Goal: Task Accomplishment & Management: Complete application form

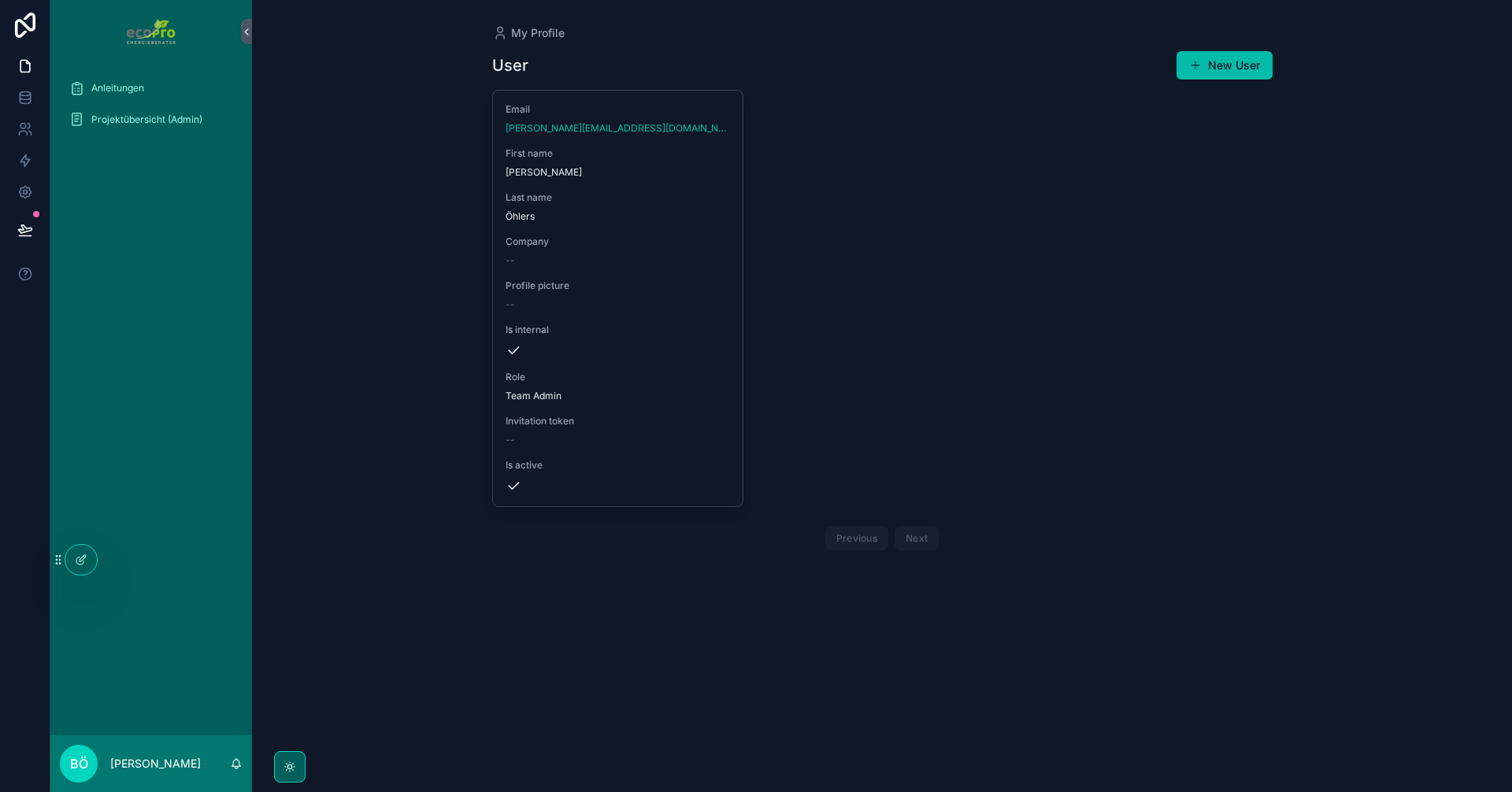
click at [146, 127] on div "Projektübersicht (Admin)" at bounding box center [151, 119] width 164 height 25
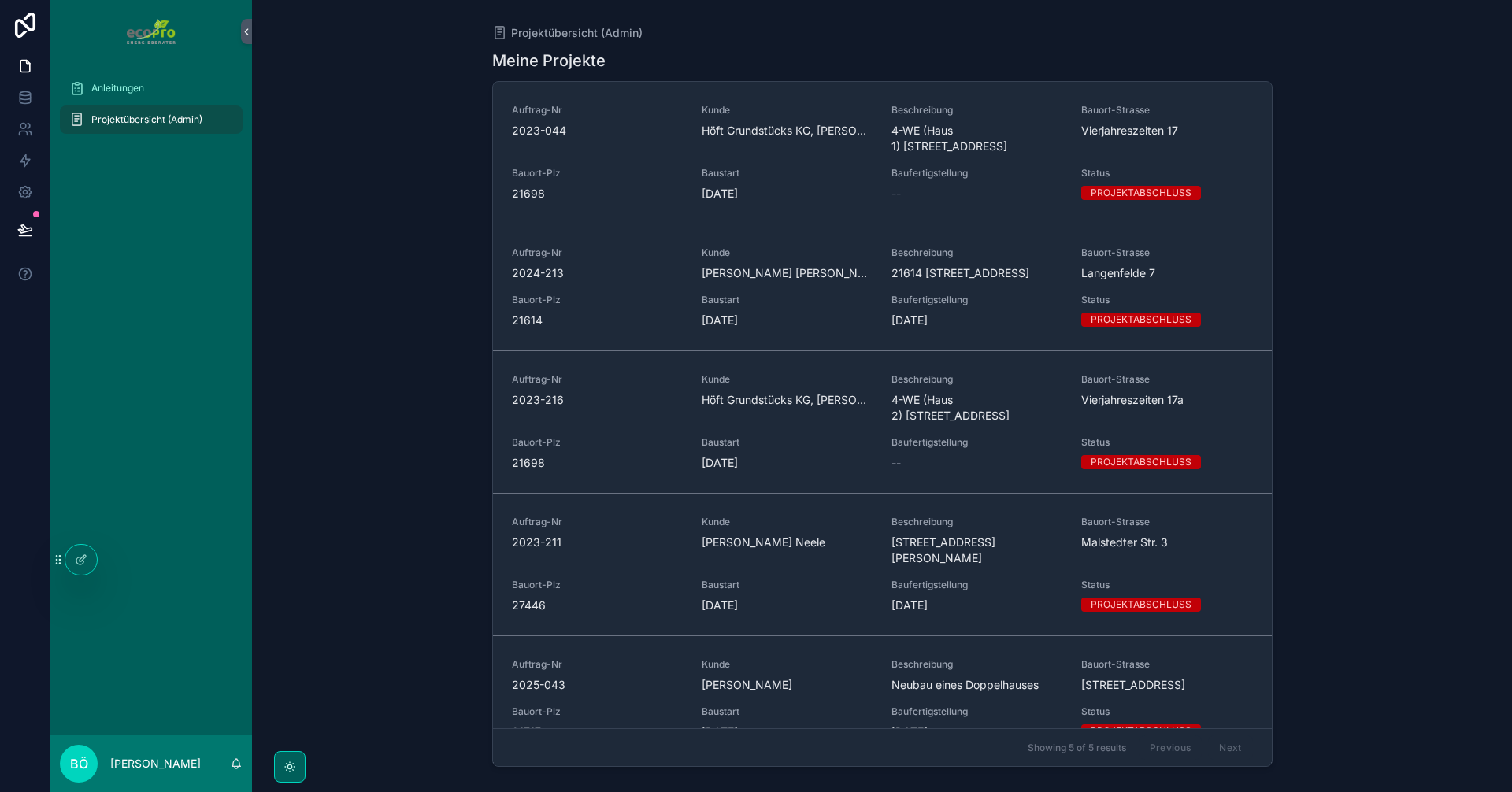
click at [130, 556] on div "Anleitungen Projektübersicht (Admin)" at bounding box center [151, 399] width 201 height 673
click at [89, 555] on div at bounding box center [80, 559] width 31 height 30
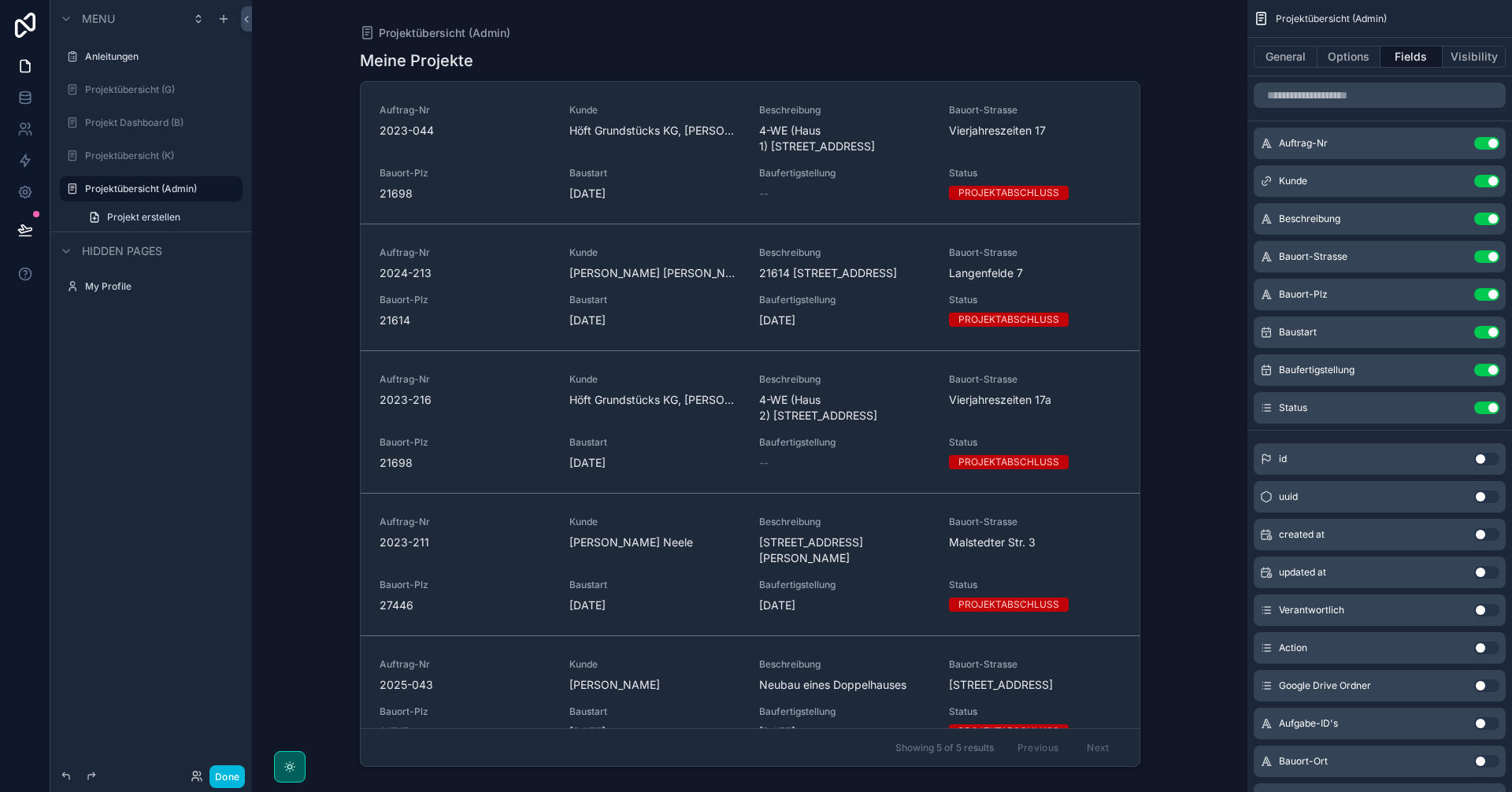
click at [216, 778] on button "Done" at bounding box center [227, 777] width 35 height 23
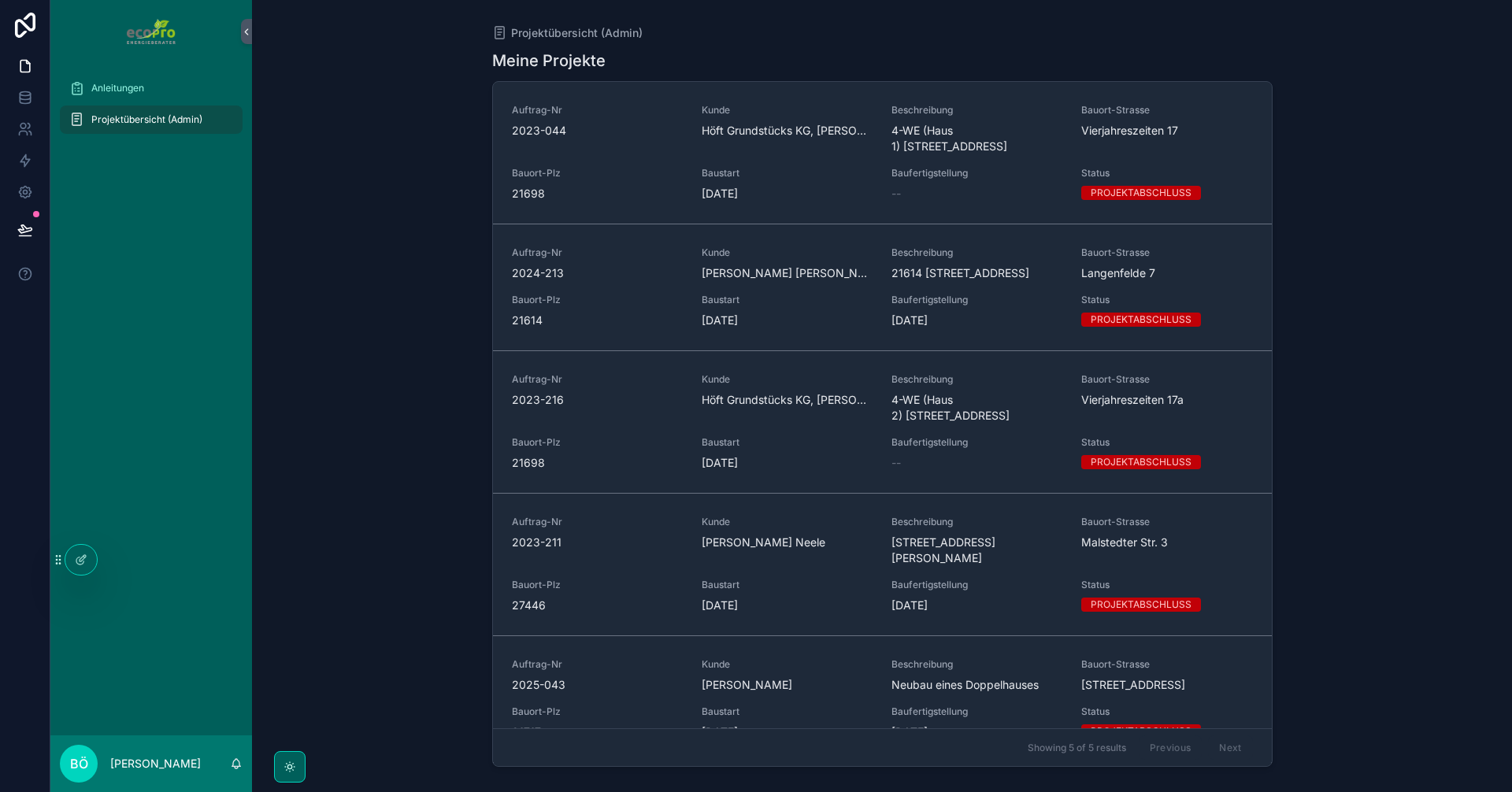
click at [0, 0] on icon at bounding box center [0, 0] width 0 height 0
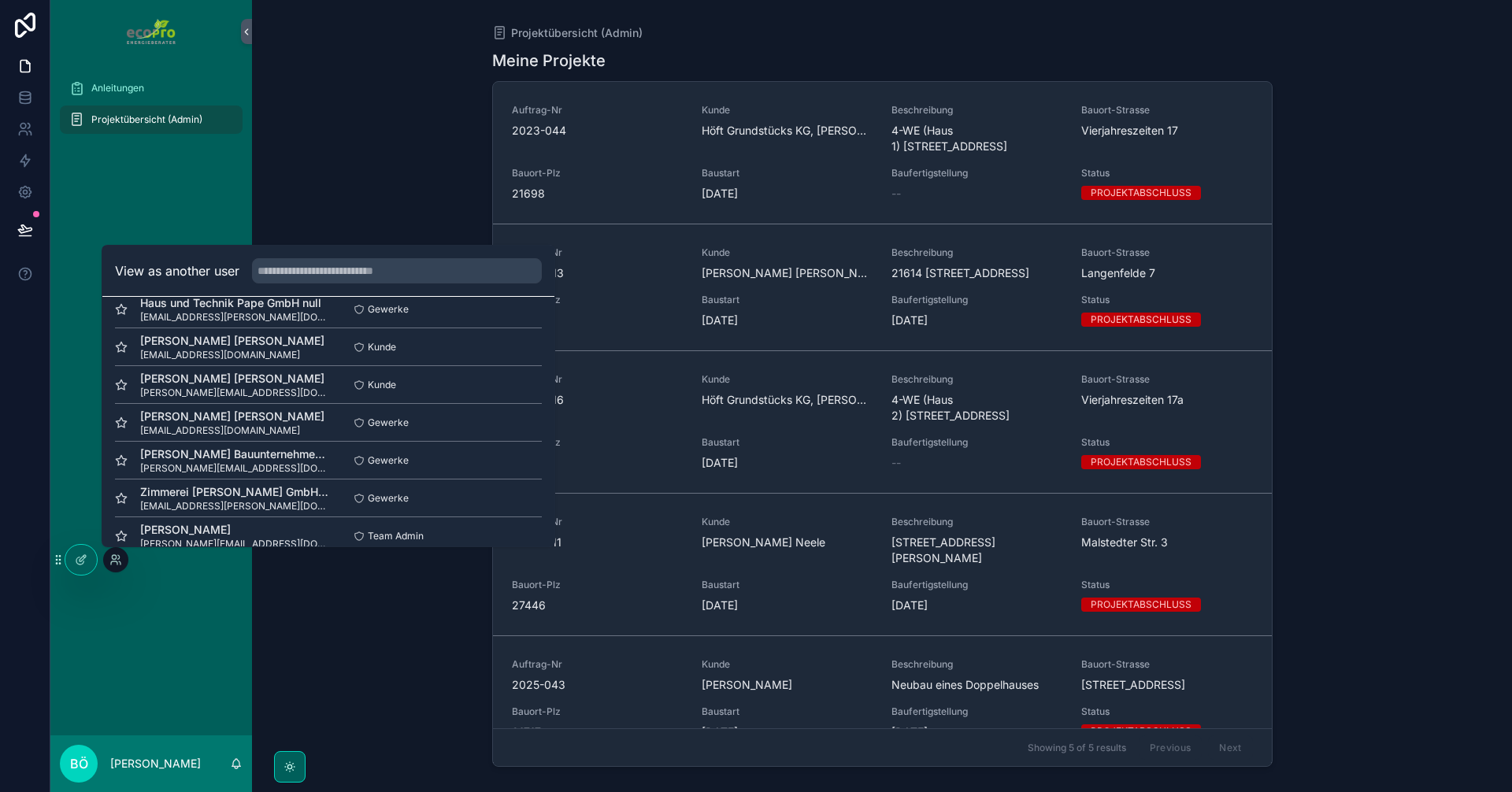
scroll to position [315, 0]
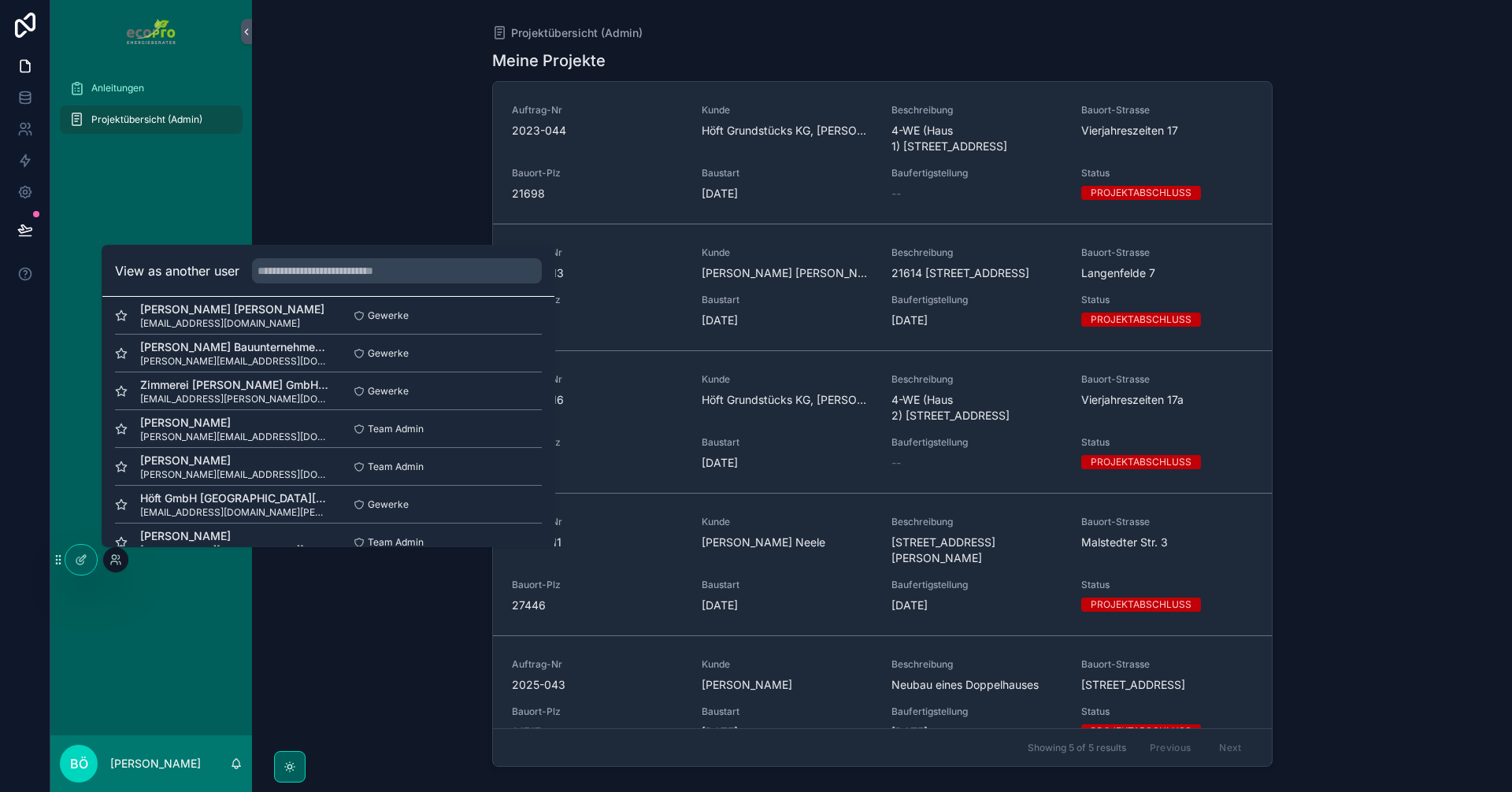
click at [0, 0] on button "Select" at bounding box center [0, 0] width 0 height 0
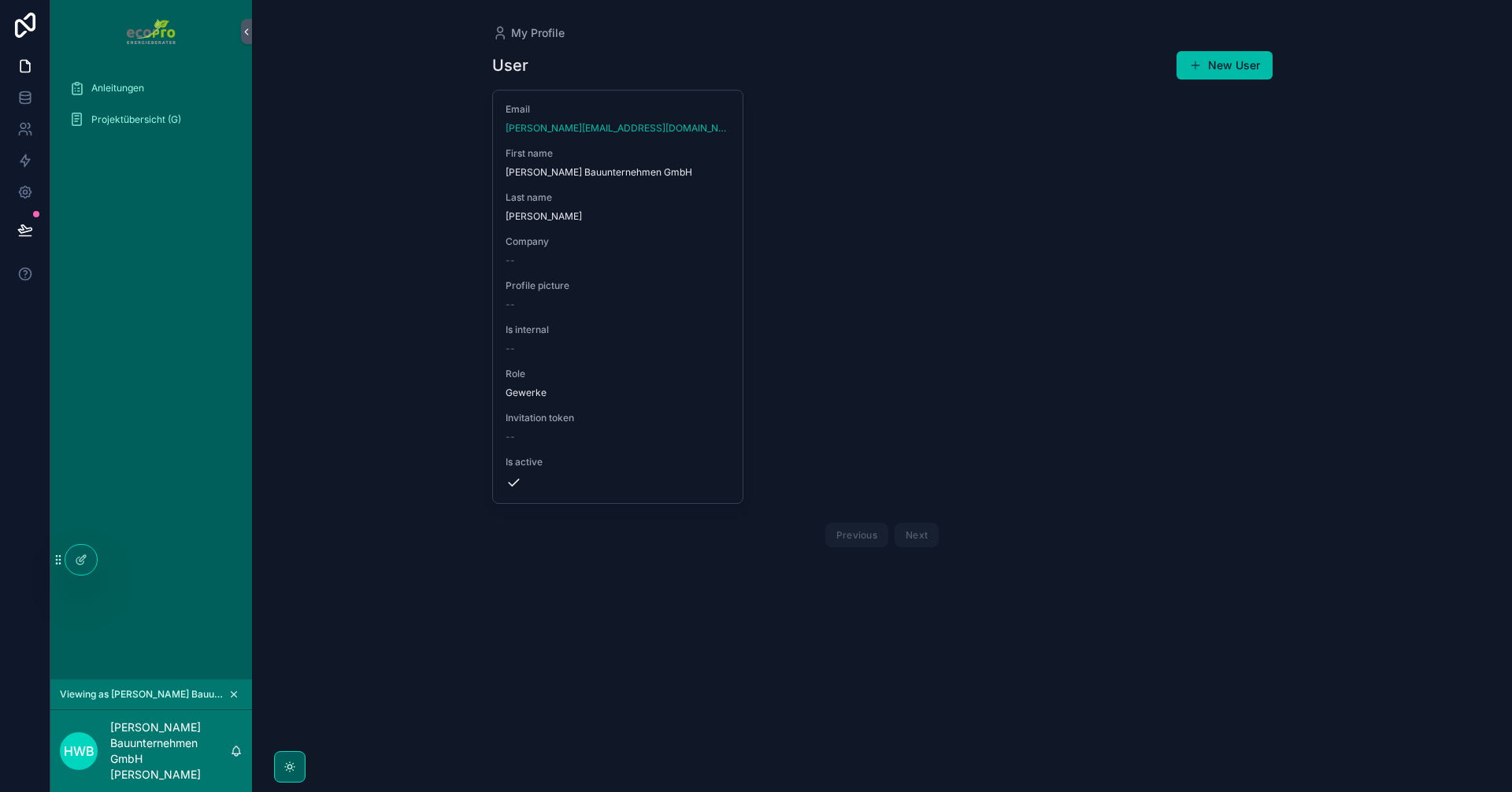
click at [107, 126] on span "Projektübersicht (G)" at bounding box center [136, 120] width 90 height 13
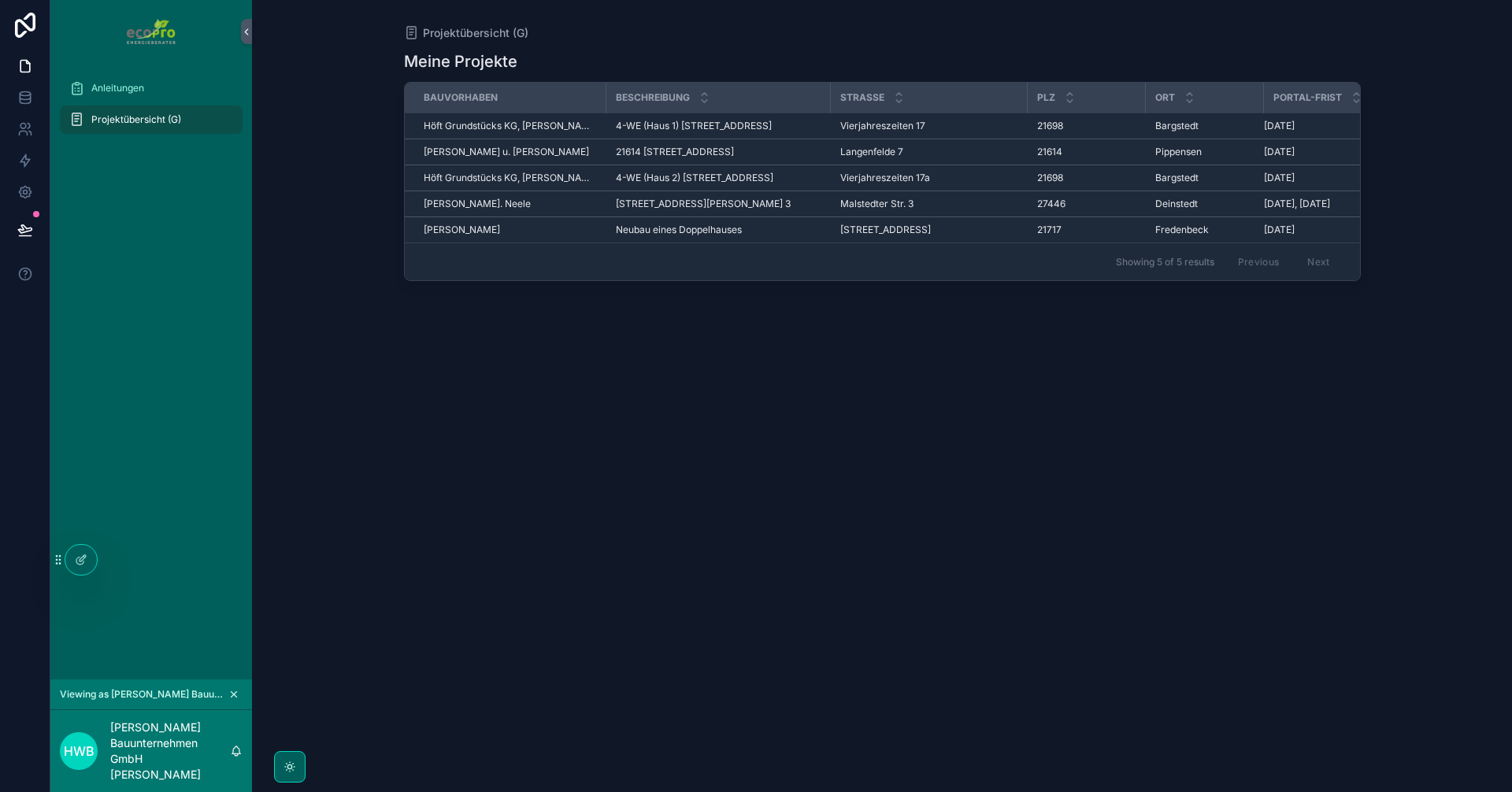
click at [484, 132] on span "Höft Grundstücks KG, [PERSON_NAME]" at bounding box center [509, 126] width 173 height 13
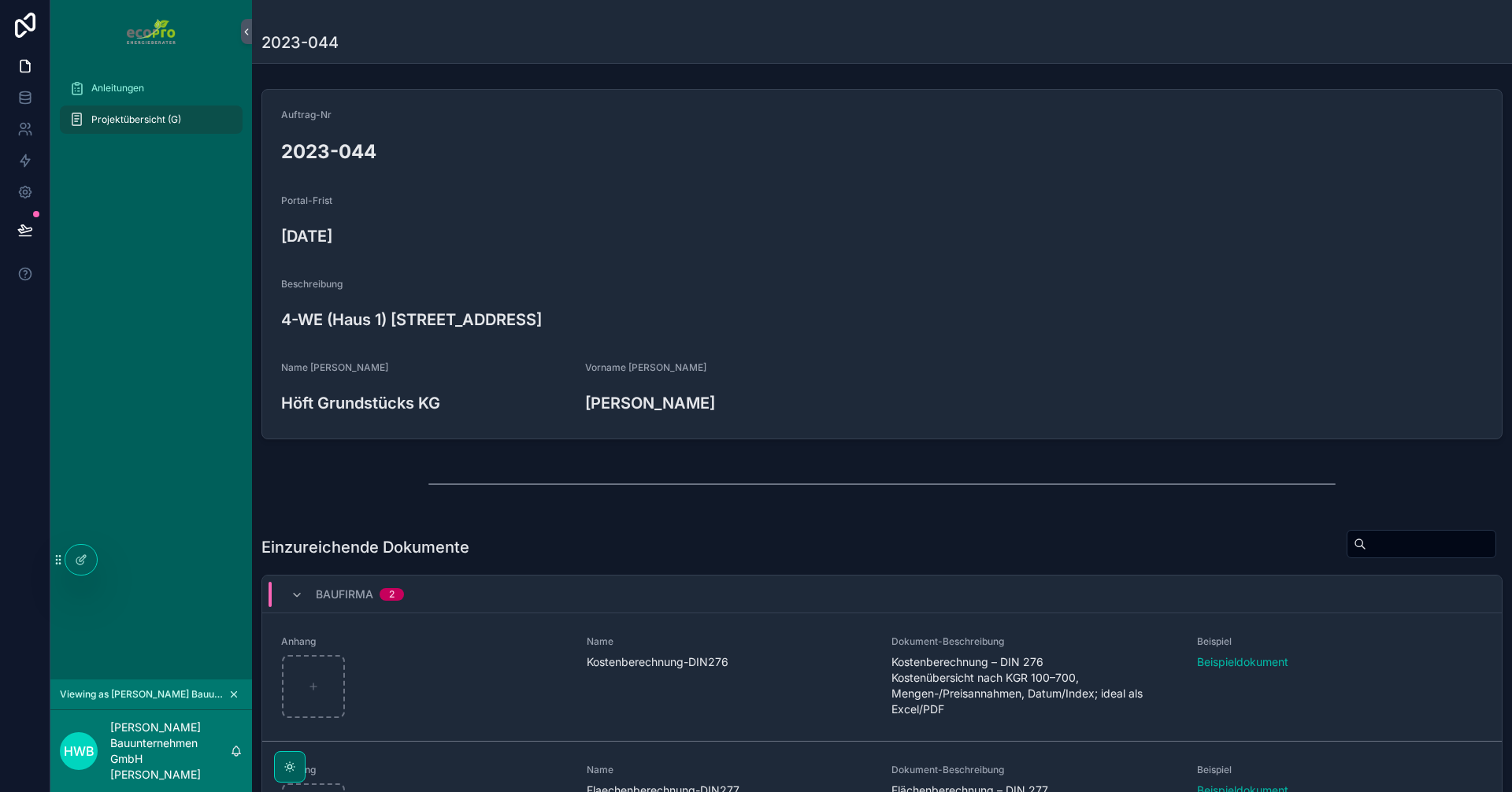
click at [123, 113] on span "Projektübersicht (G)" at bounding box center [136, 120] width 90 height 13
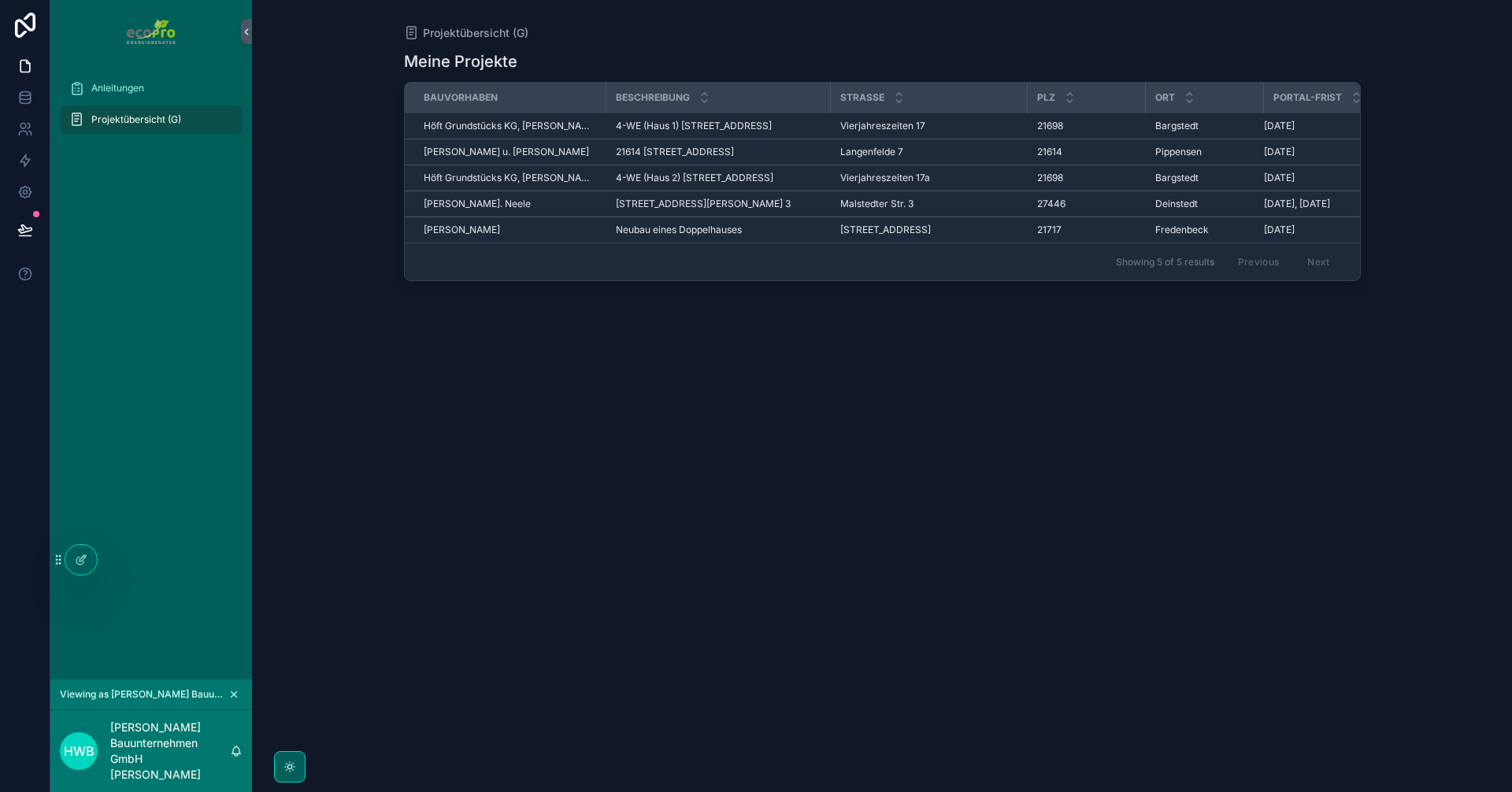
click at [526, 210] on span "[PERSON_NAME] Neele" at bounding box center [476, 204] width 107 height 13
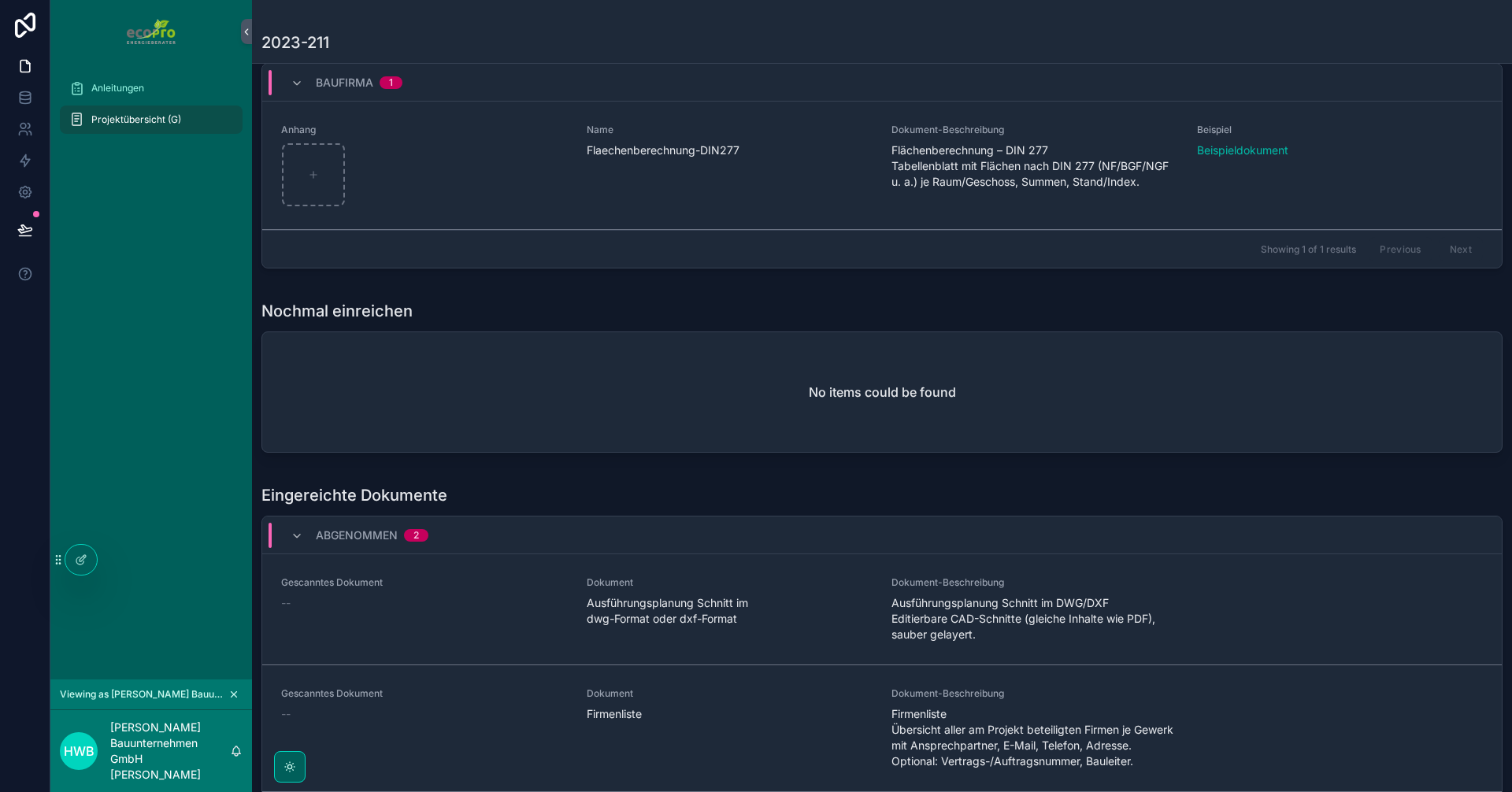
scroll to position [551, 0]
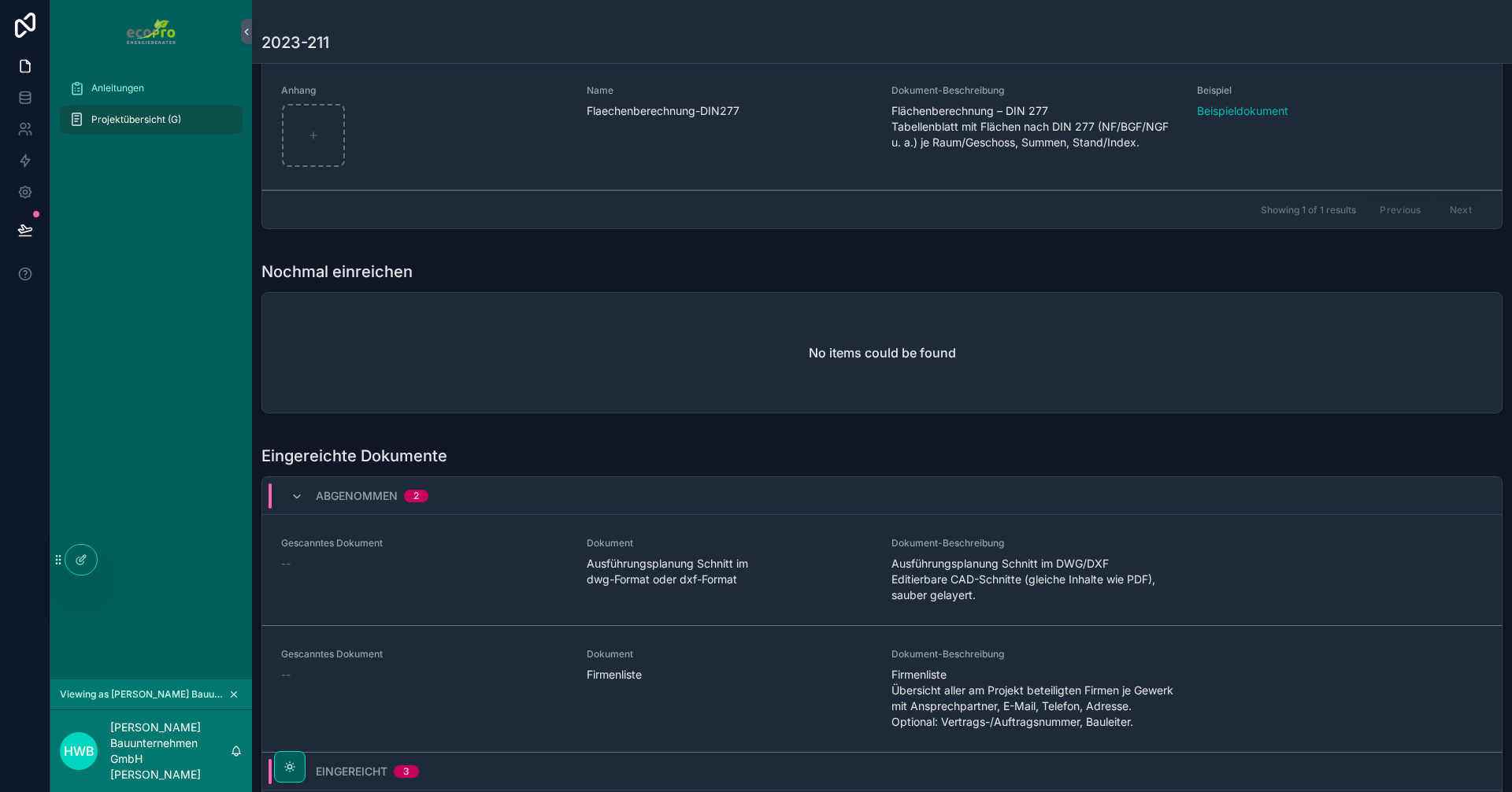
click at [139, 122] on span "Projektübersicht (G)" at bounding box center [136, 120] width 90 height 13
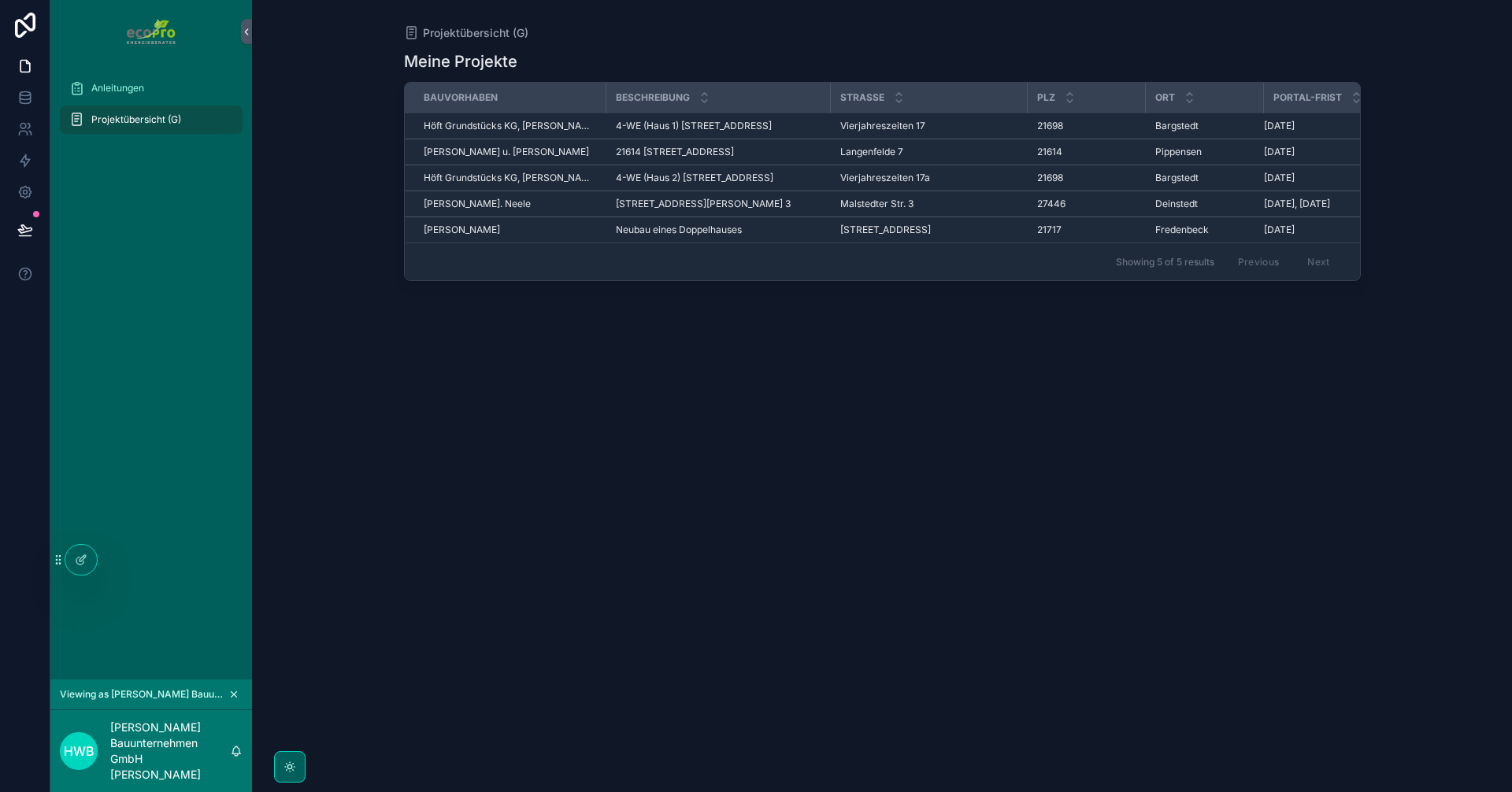
click at [516, 237] on div "[PERSON_NAME]" at bounding box center [509, 230] width 173 height 13
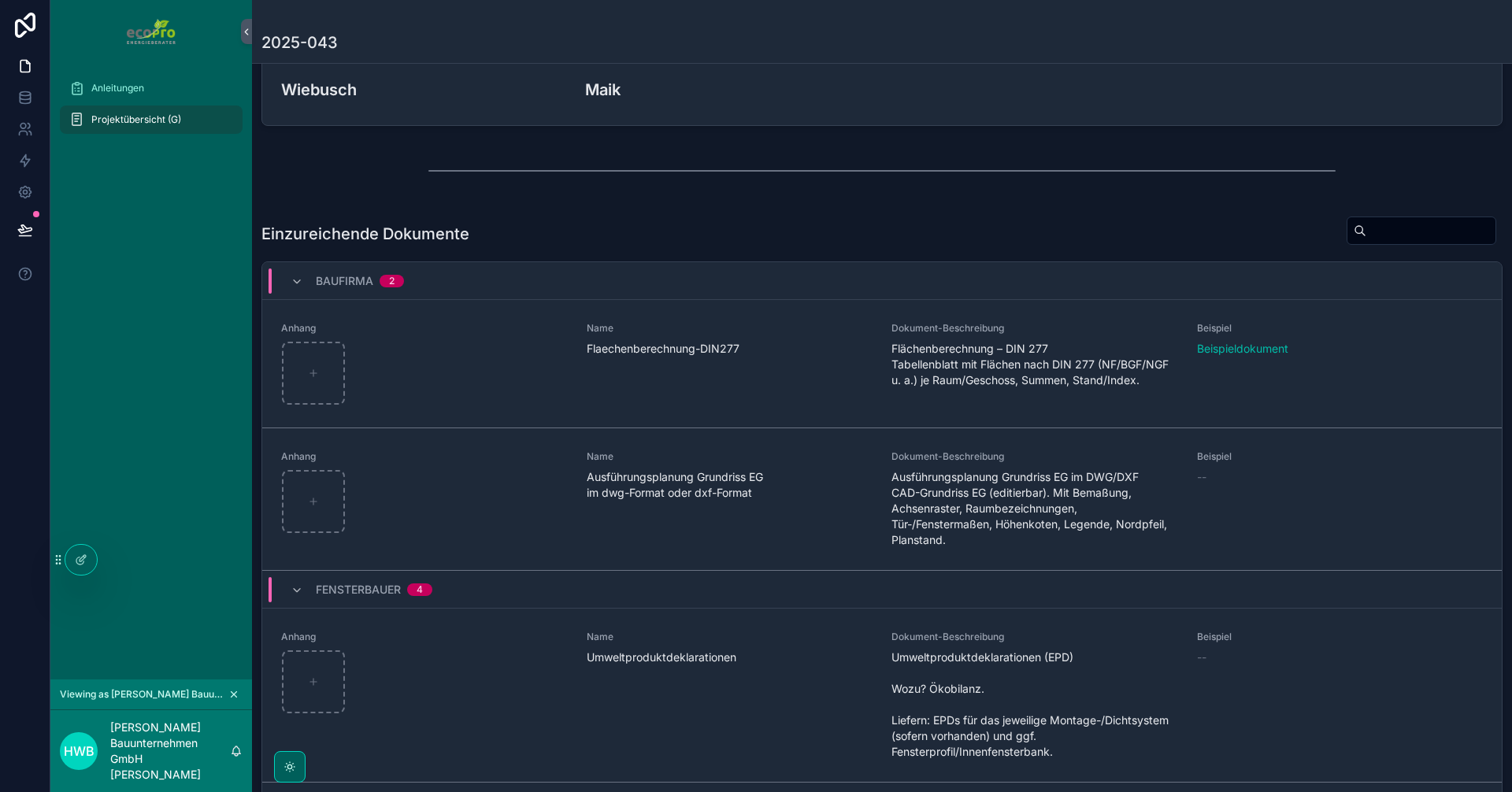
scroll to position [315, 0]
click at [324, 485] on div "scrollable content" at bounding box center [313, 500] width 63 height 63
click at [332, 495] on div "scrollable content" at bounding box center [313, 500] width 63 height 63
type input "**********"
click at [325, 507] on div "scrollable content" at bounding box center [313, 500] width 63 height 63
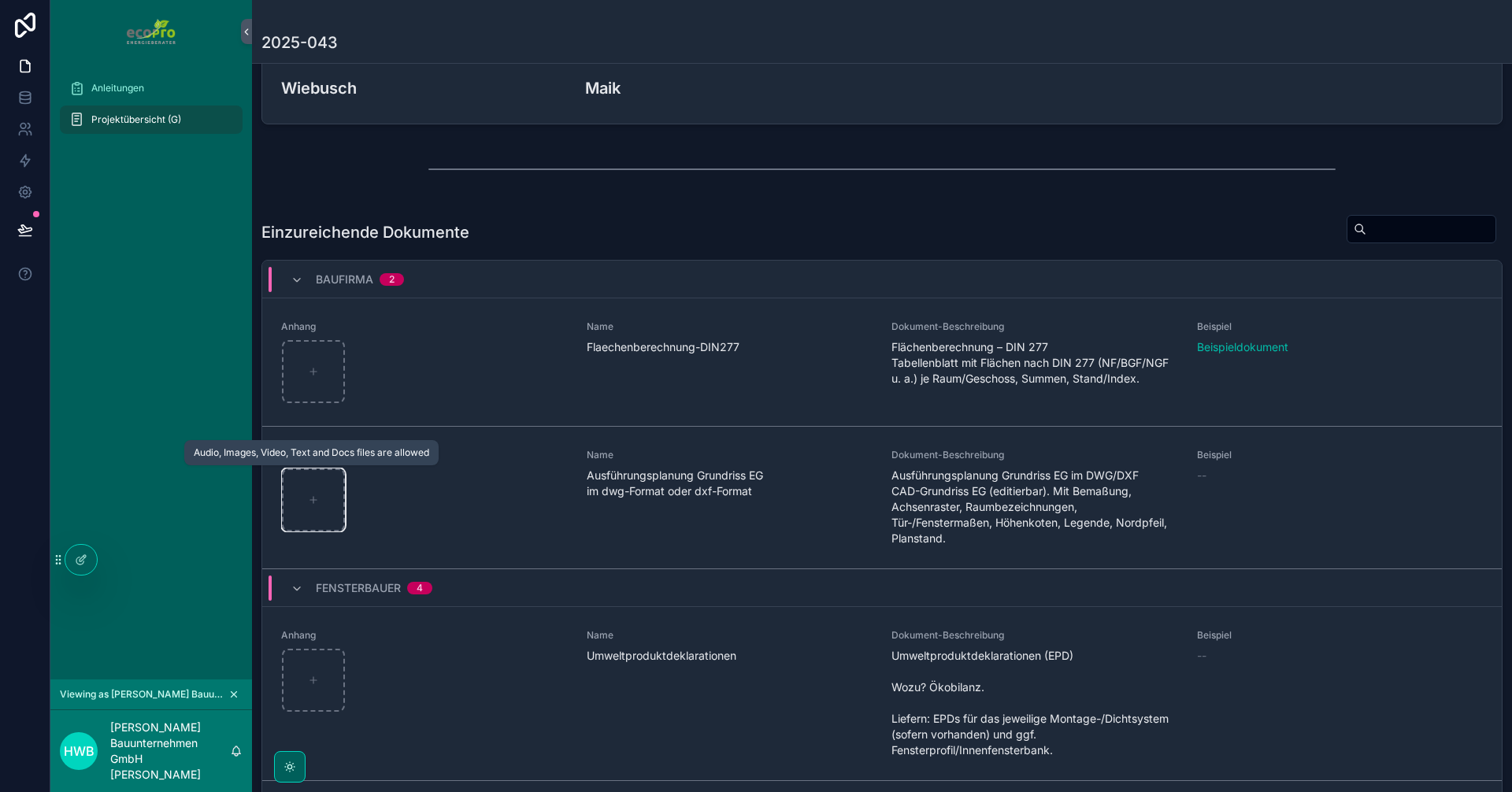
type input "**********"
click at [315, 517] on div "scrollable content" at bounding box center [313, 500] width 63 height 63
type input "**********"
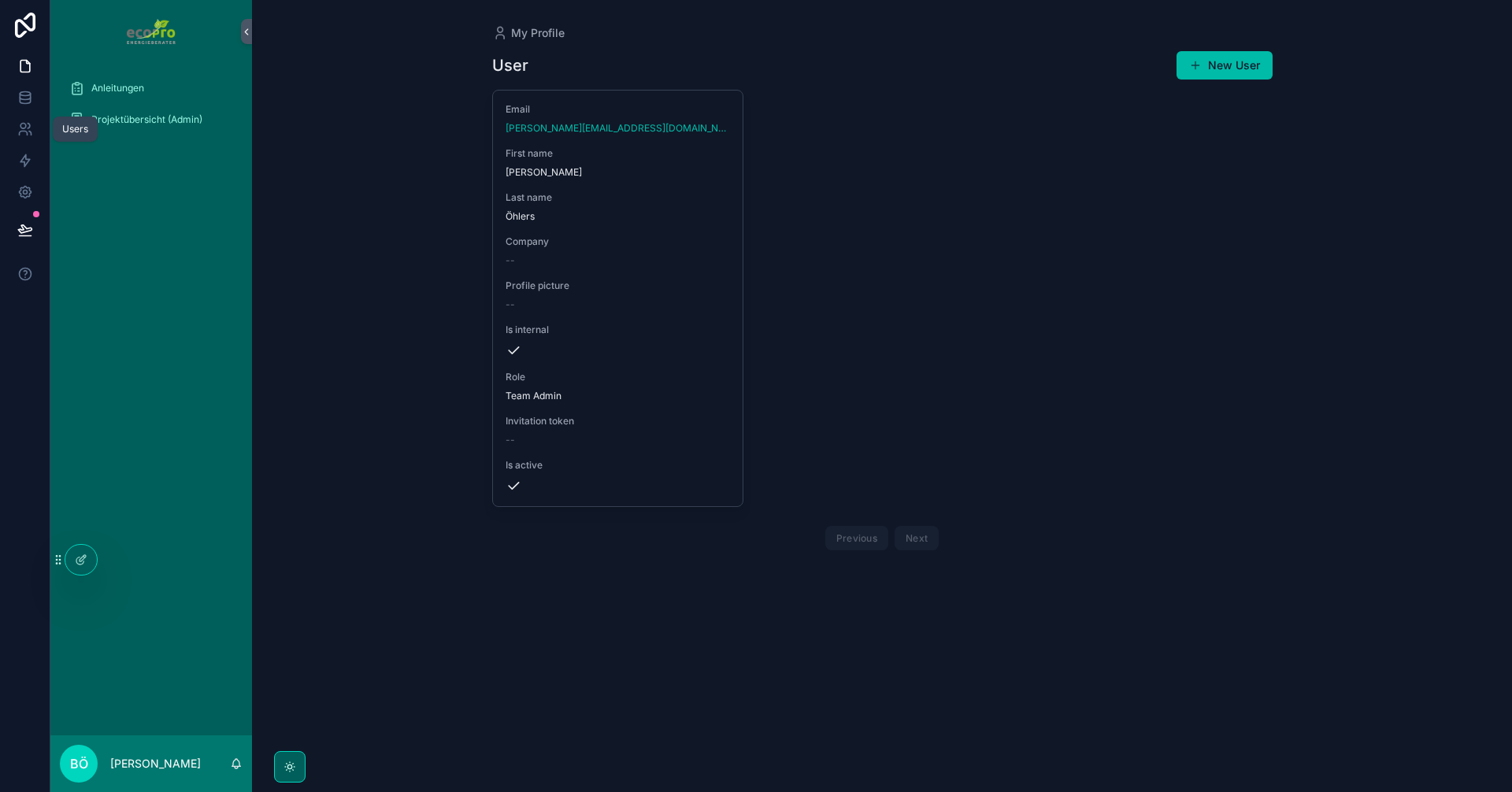
click at [23, 124] on icon at bounding box center [23, 126] width 6 height 6
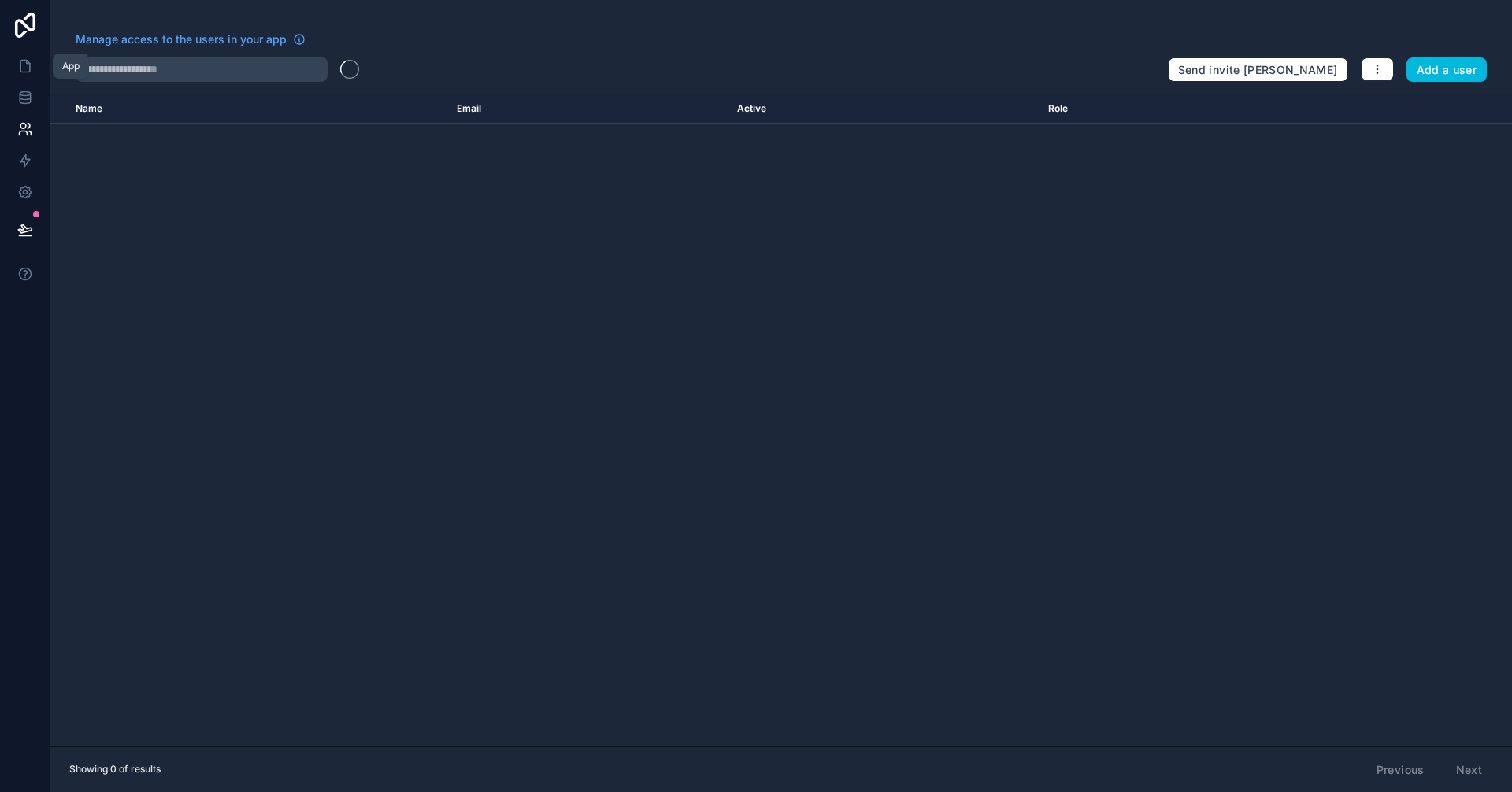
click at [31, 81] on link at bounding box center [25, 66] width 50 height 31
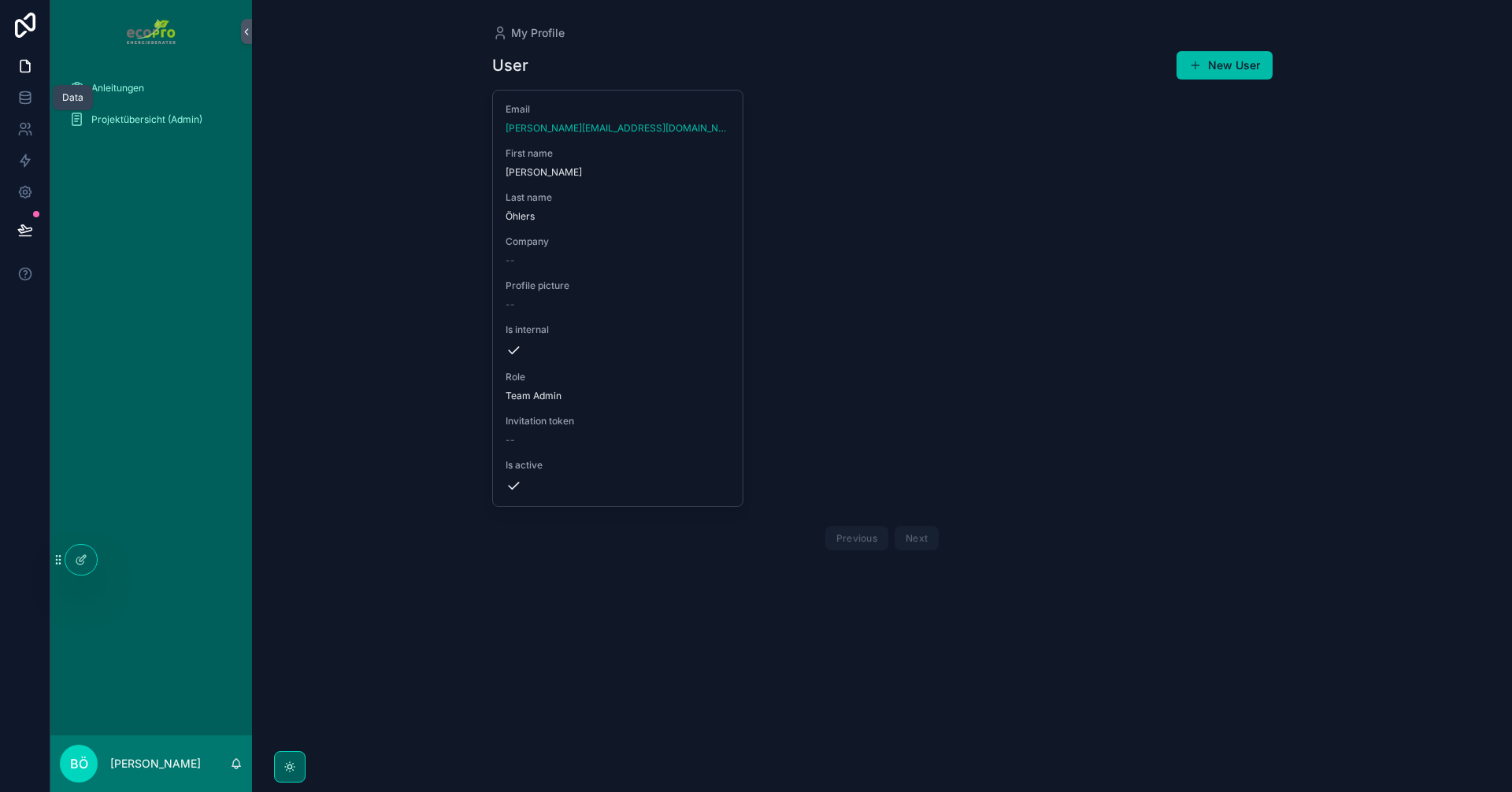
click at [30, 96] on icon at bounding box center [24, 97] width 10 height 6
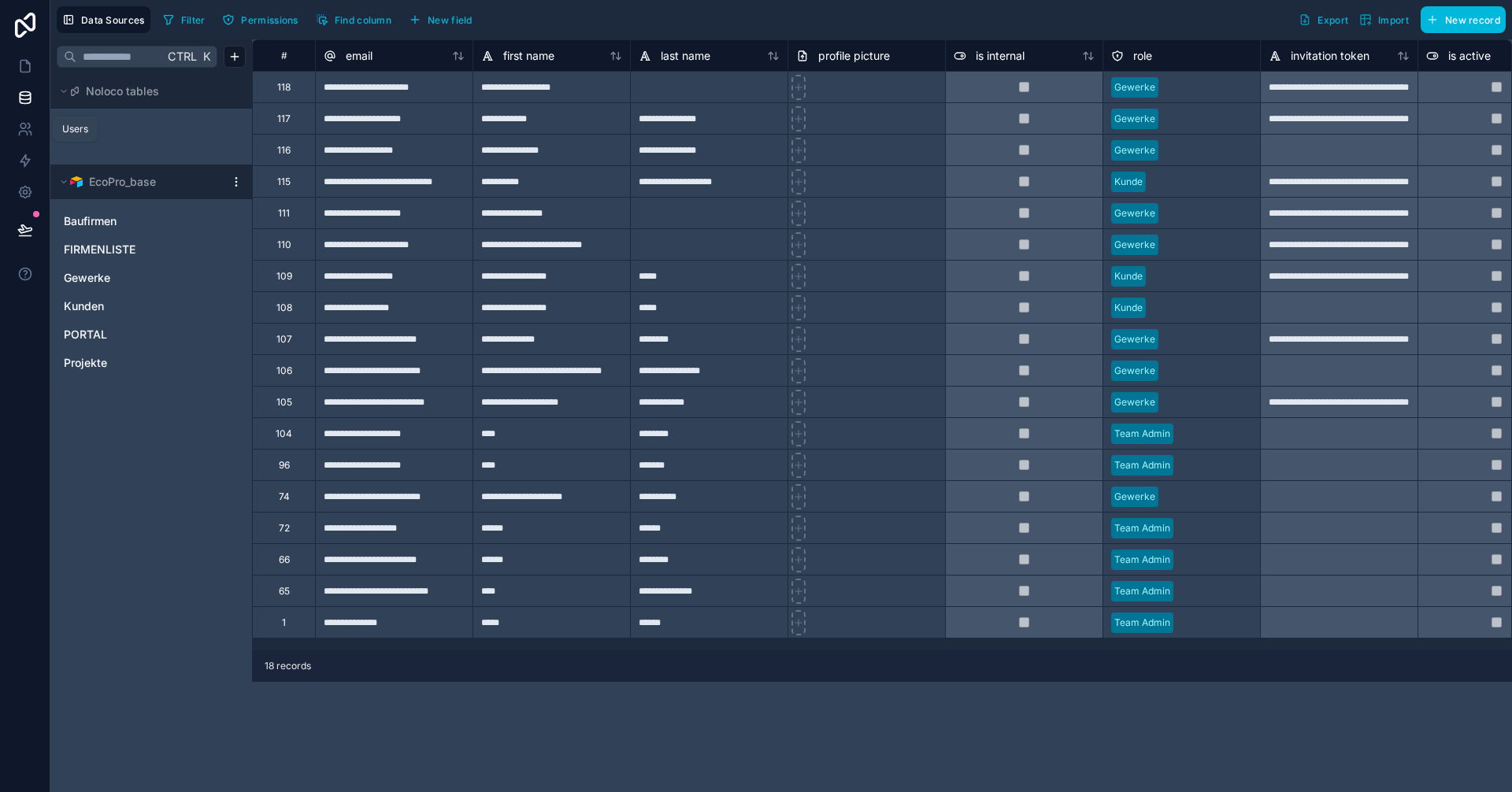
click at [28, 127] on icon at bounding box center [26, 130] width 16 height 16
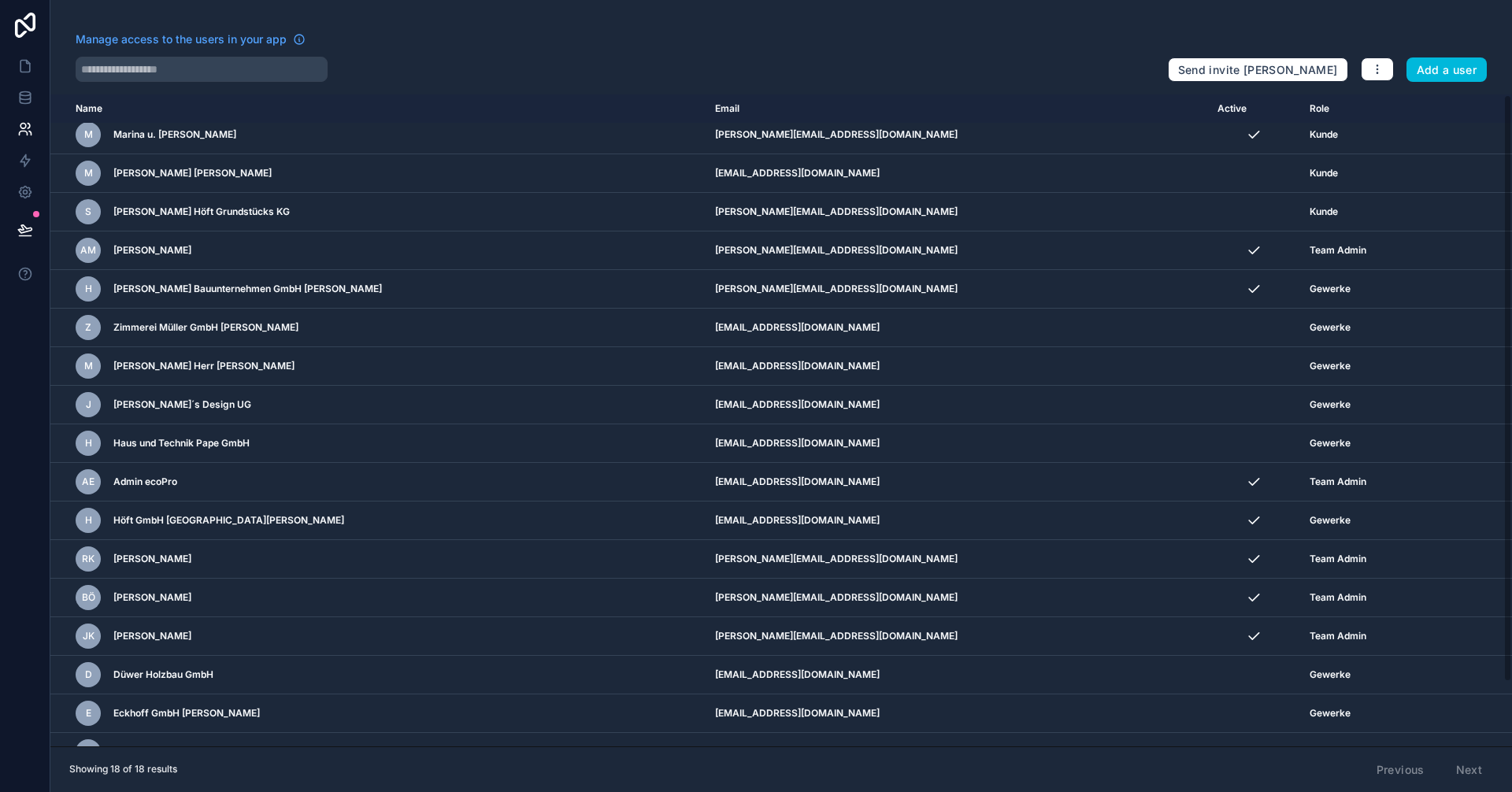
scroll to position [71, 0]
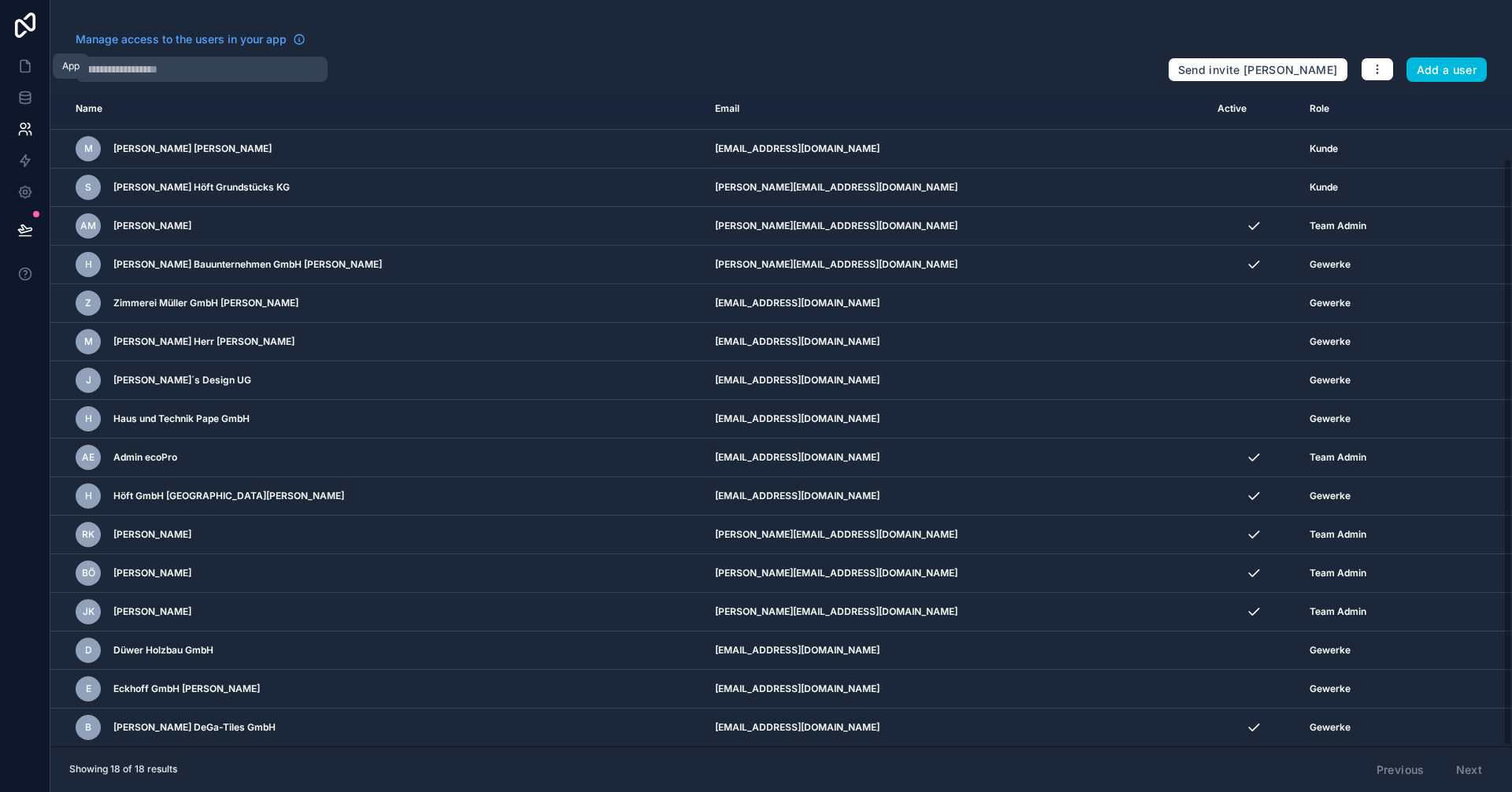
click at [29, 68] on icon at bounding box center [25, 66] width 10 height 12
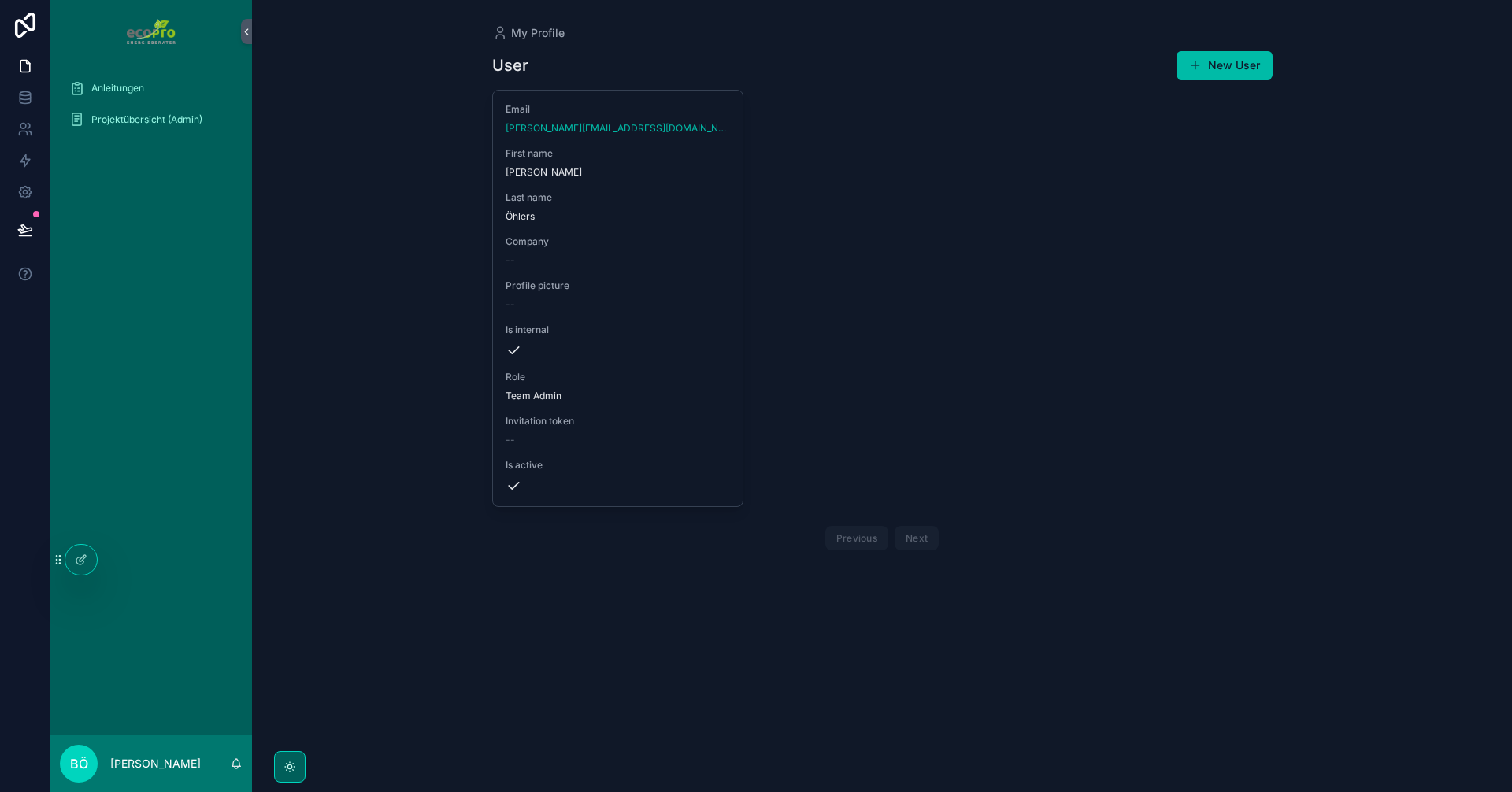
click at [143, 114] on span "Projektübersicht (Admin)" at bounding box center [146, 120] width 111 height 13
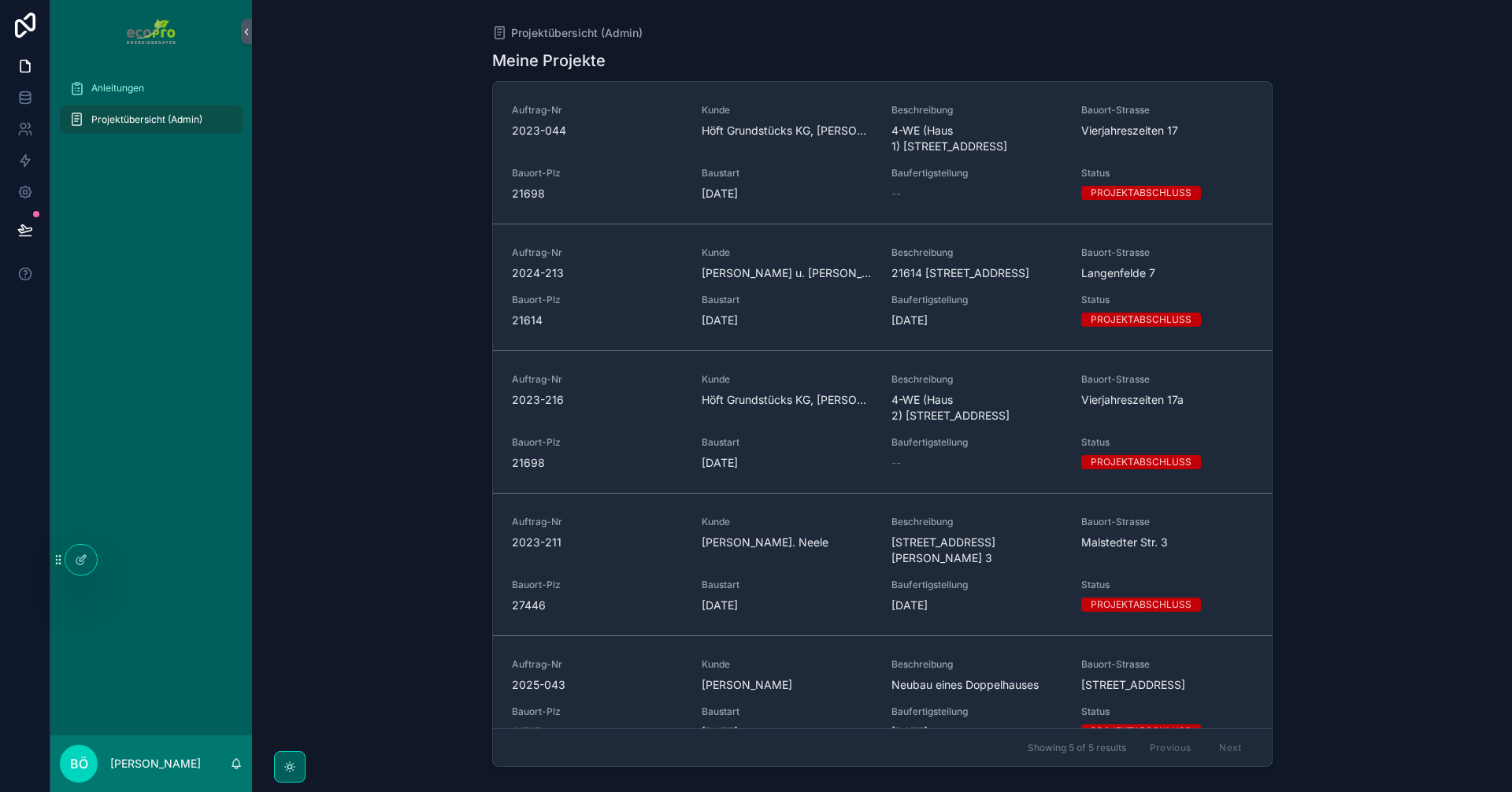
click at [710, 174] on span "Baustart" at bounding box center [787, 173] width 171 height 13
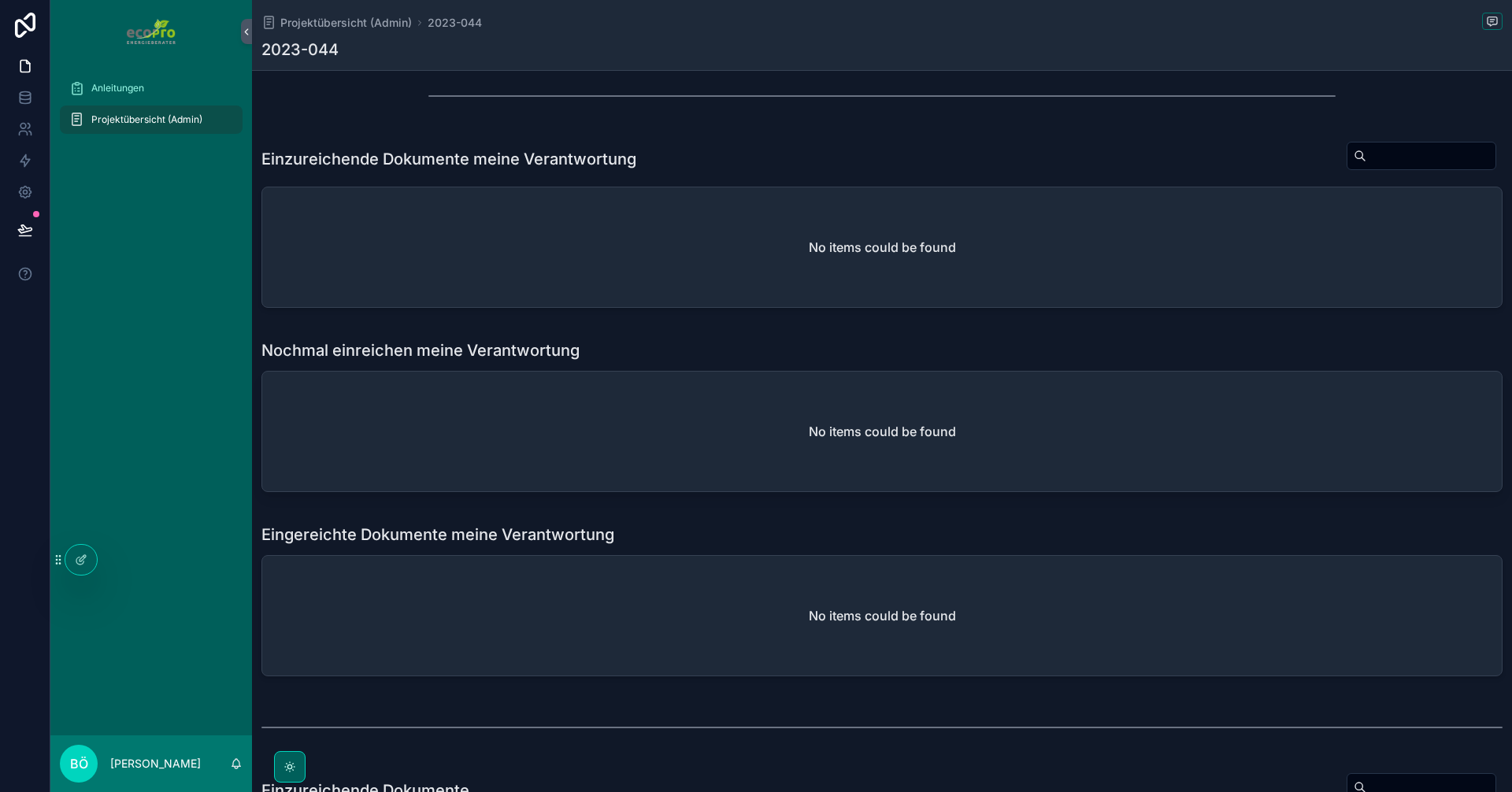
scroll to position [394, 0]
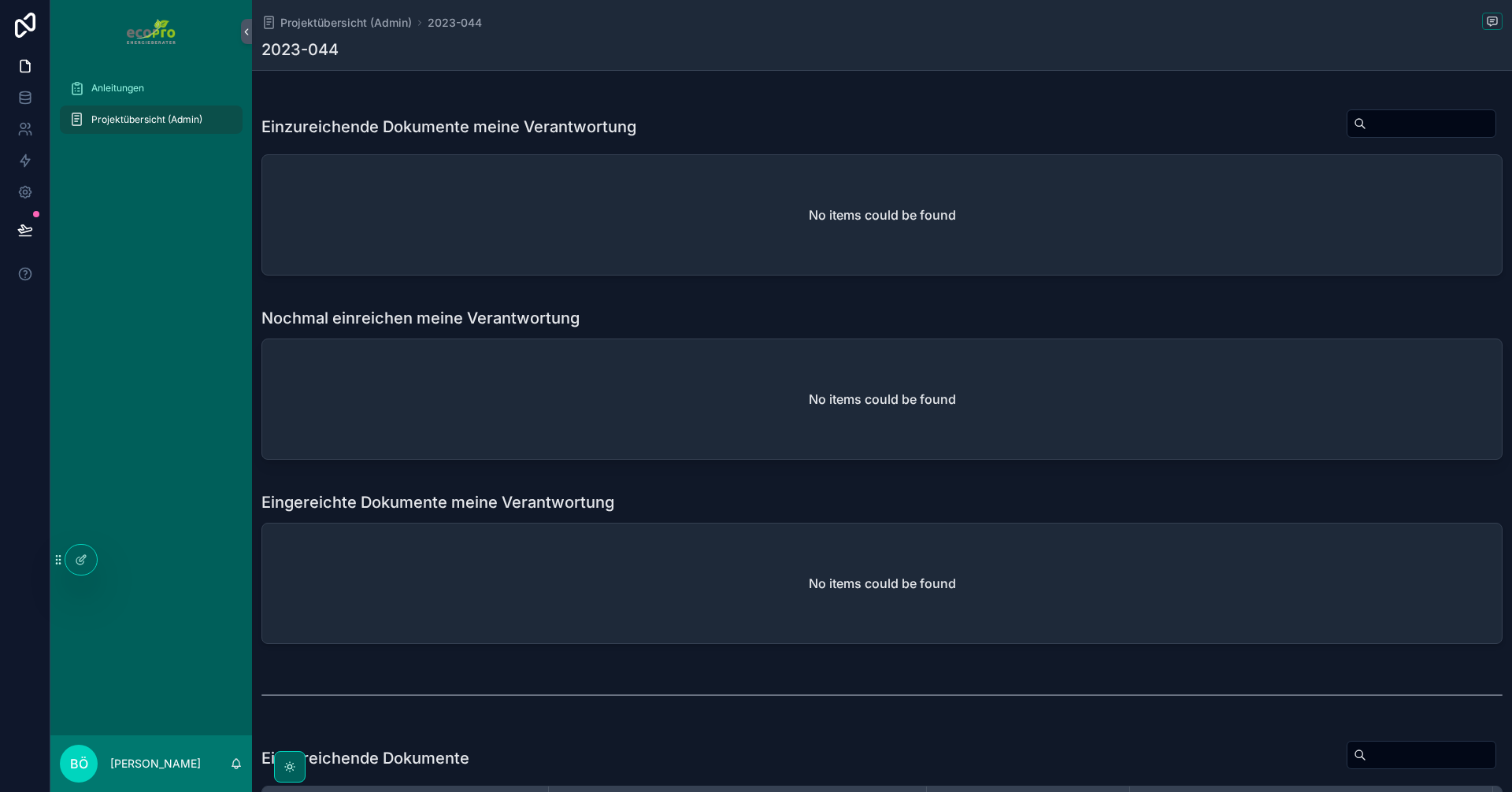
click at [0, 0] on icon at bounding box center [0, 0] width 0 height 0
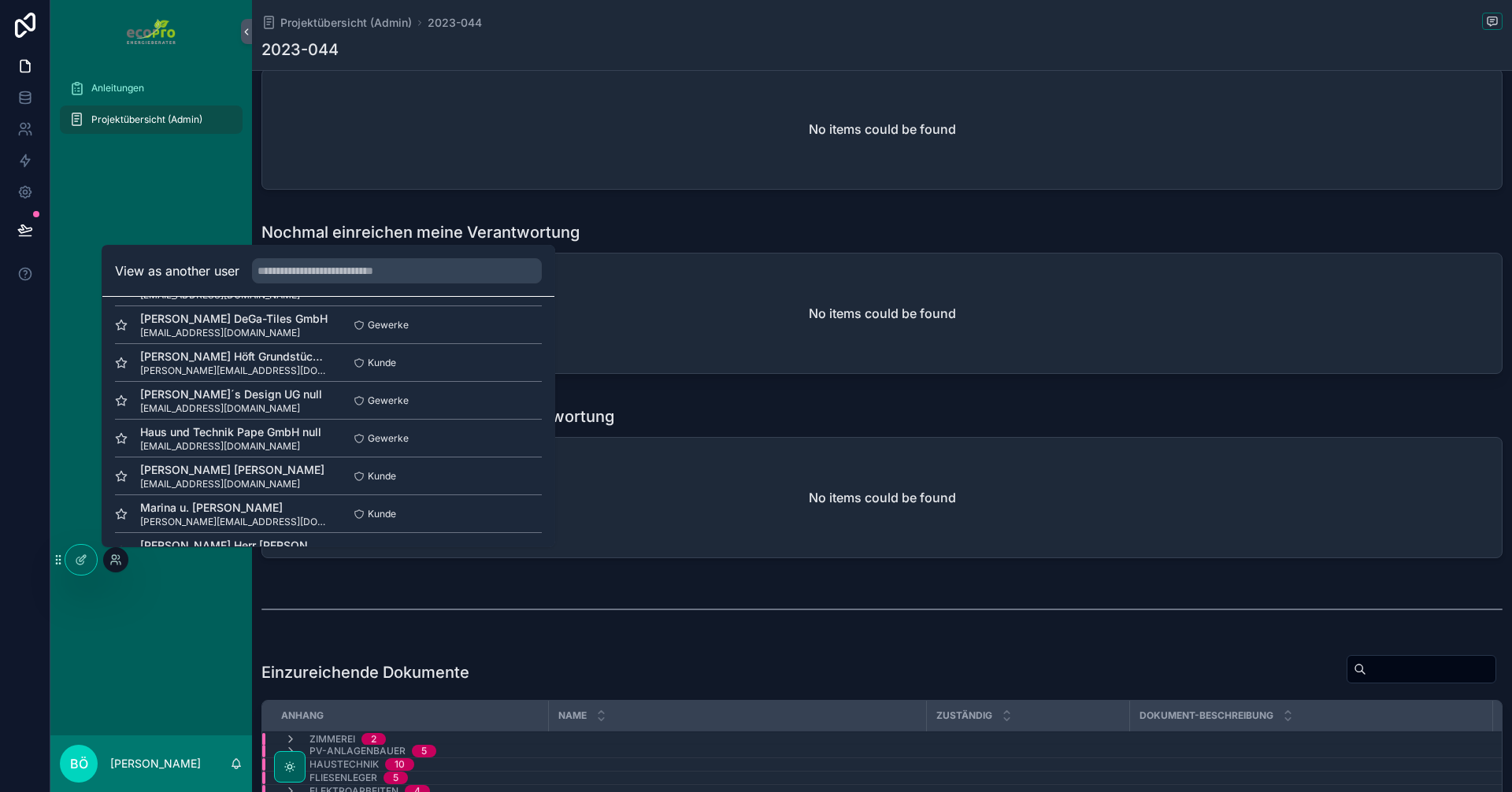
scroll to position [709, 0]
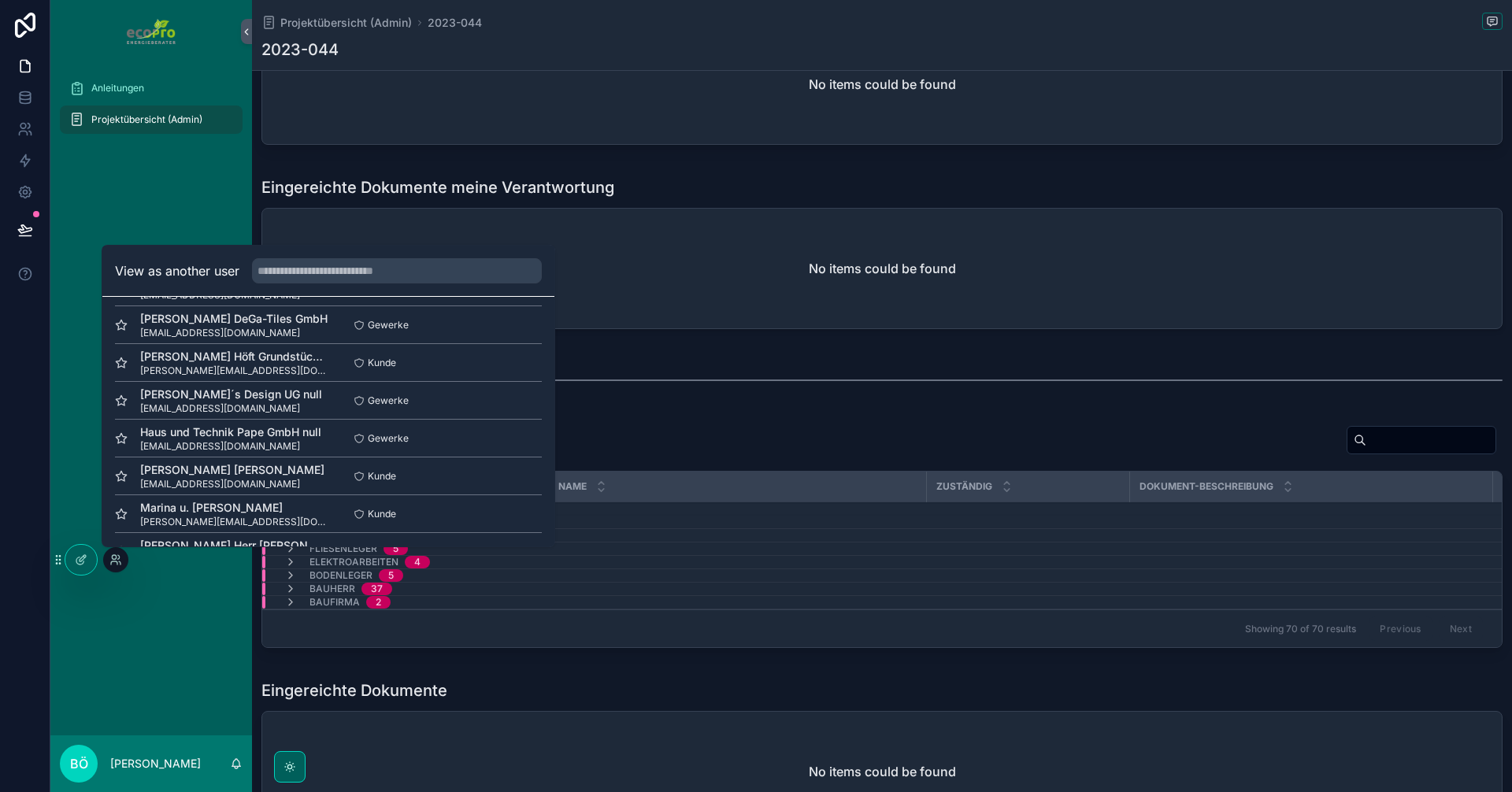
click at [617, 659] on div "Einzureichende Dokumente Anhang Name Zuständig Dokument-Beschreibung Beispiel Z…" at bounding box center [882, 540] width 1260 height 241
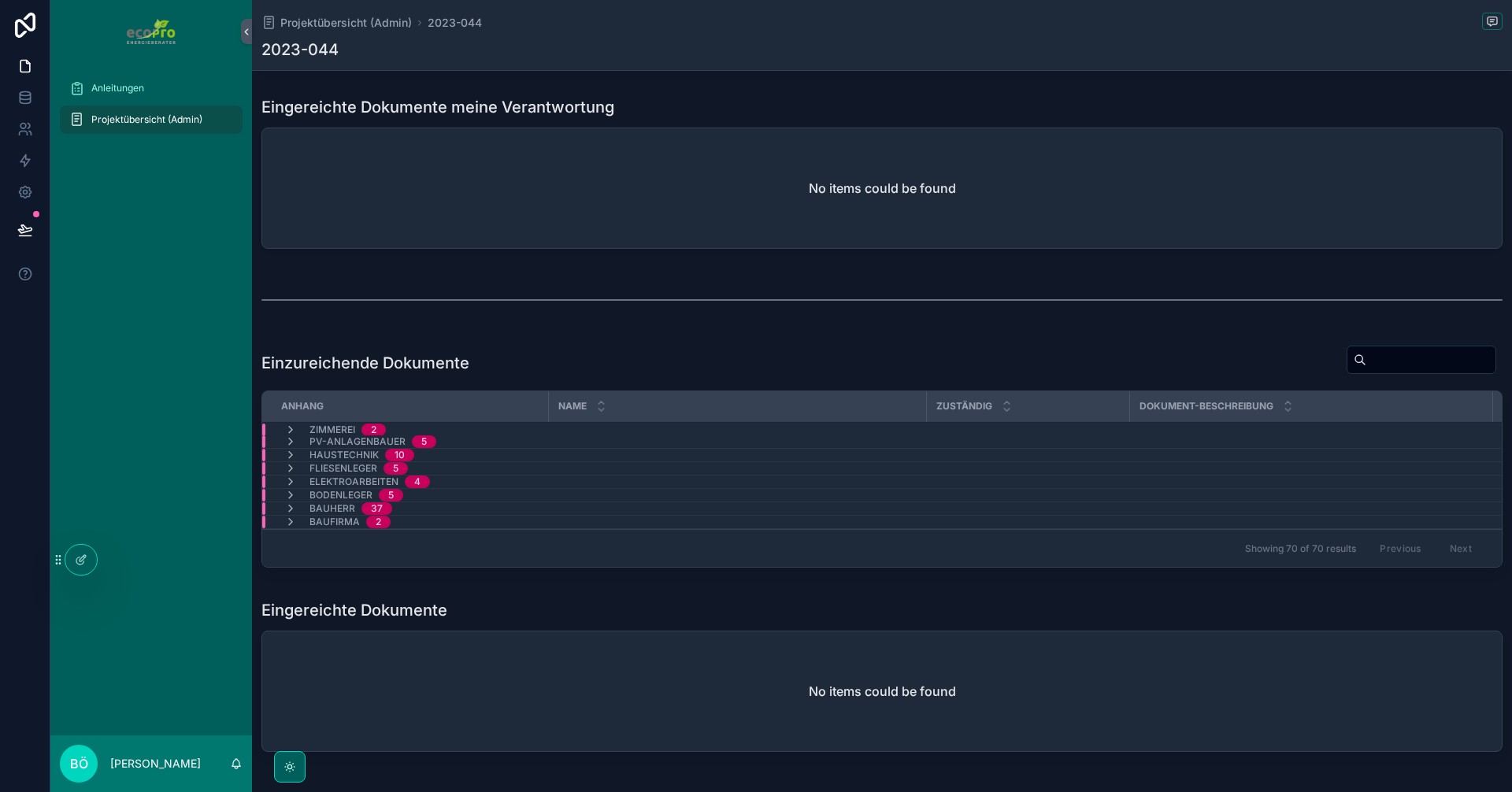
scroll to position [870, 0]
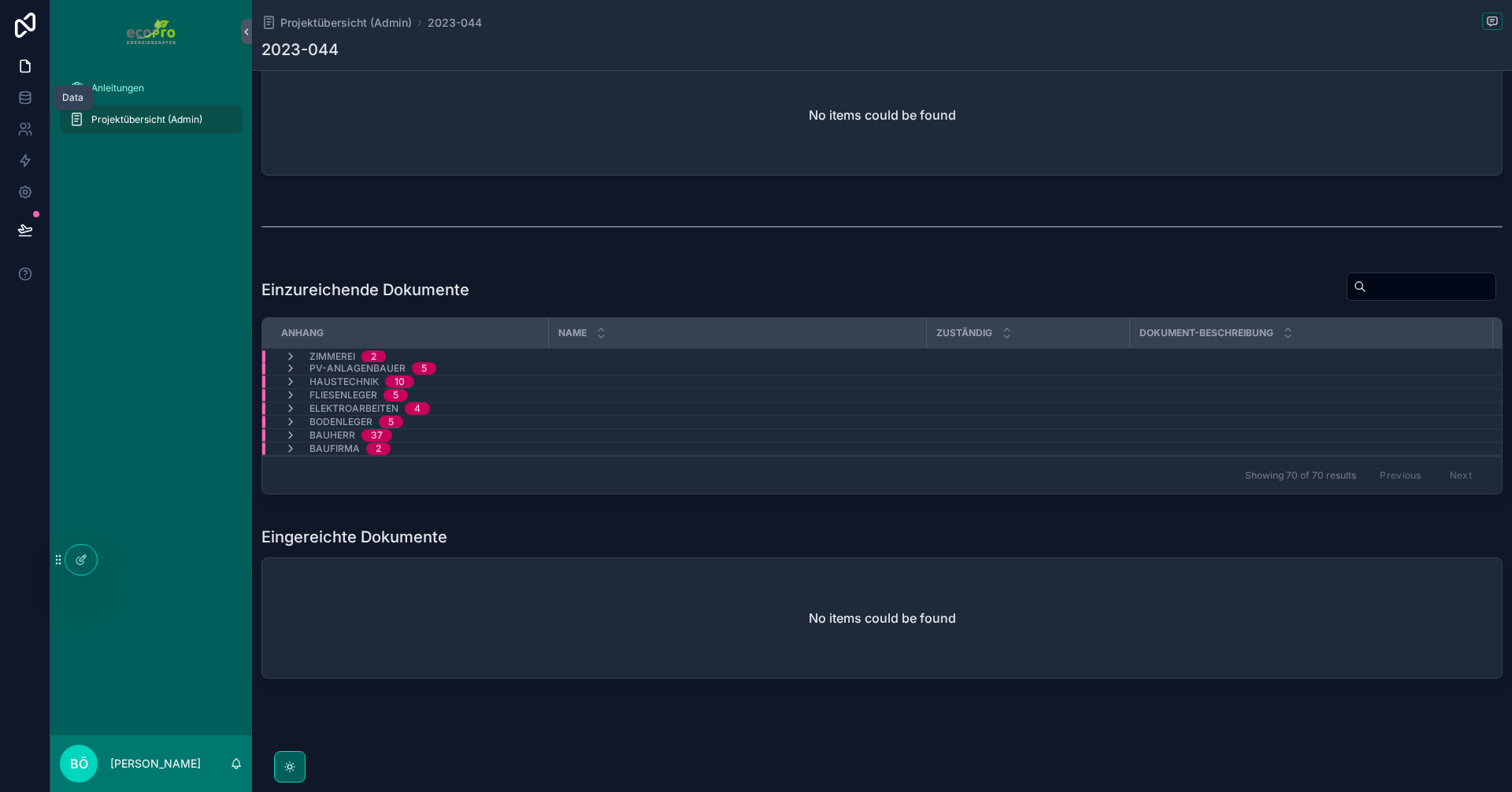
click at [25, 101] on icon at bounding box center [26, 98] width 16 height 16
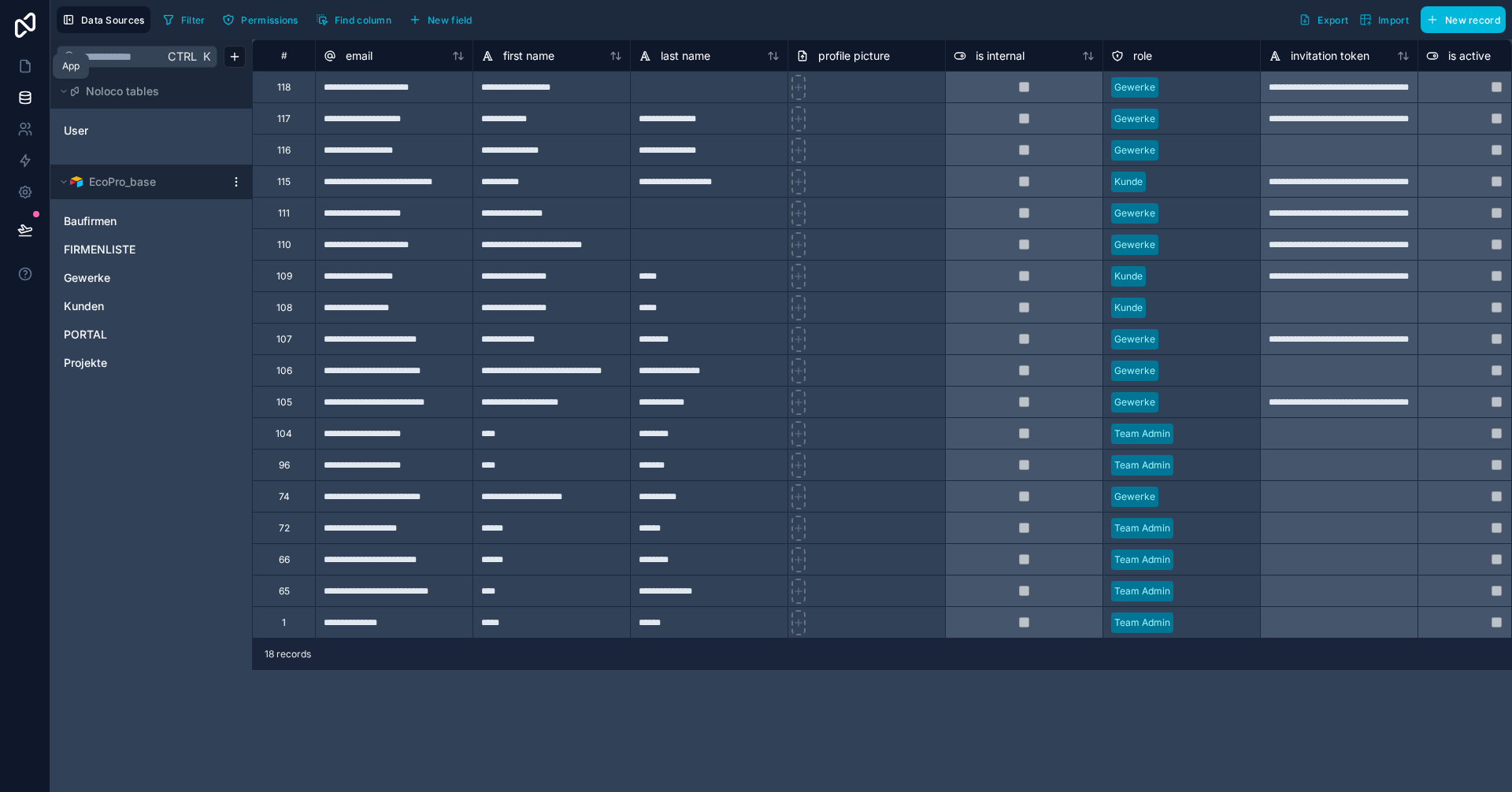
click at [29, 71] on icon at bounding box center [25, 66] width 10 height 12
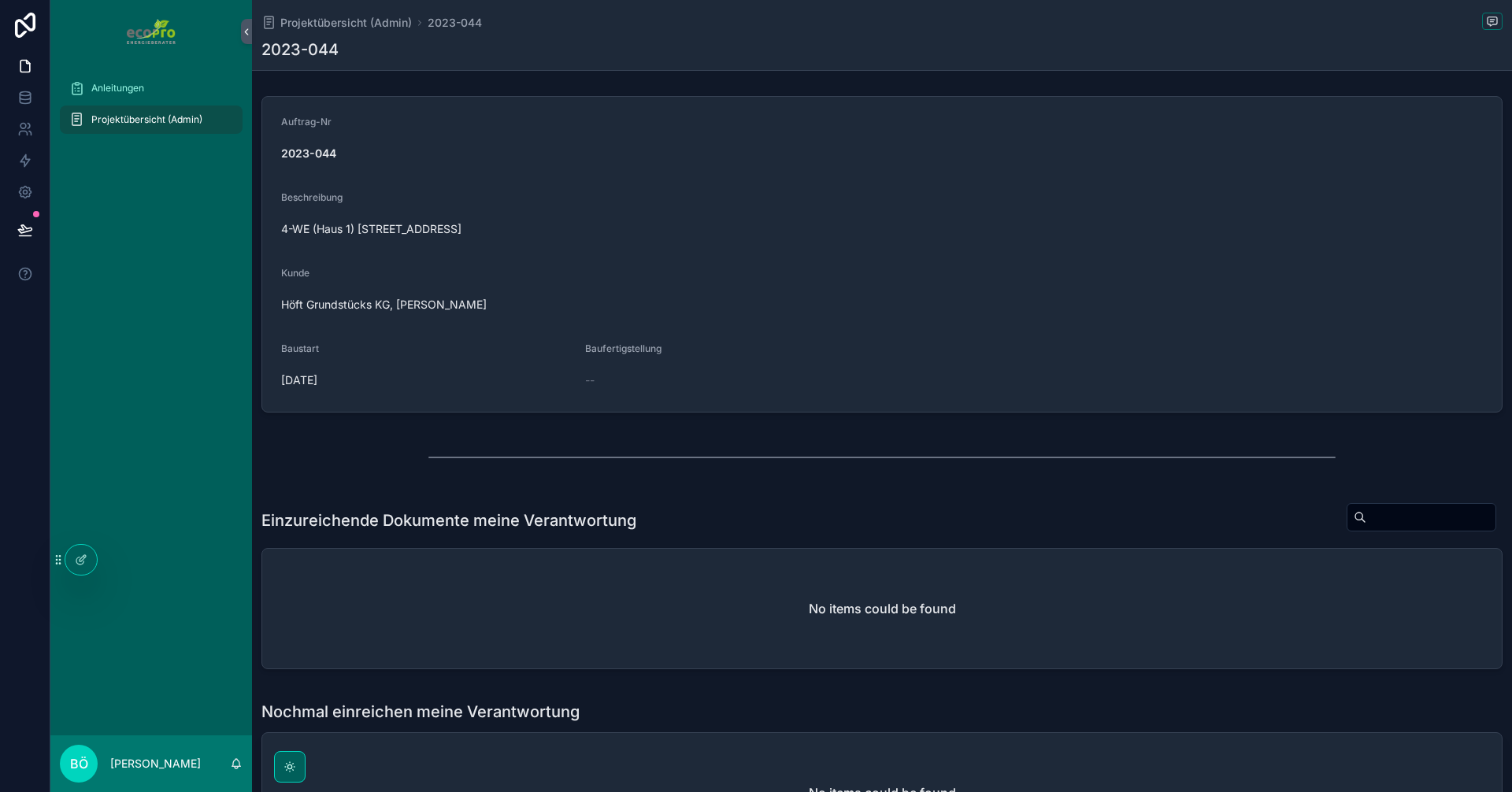
click at [149, 121] on span "Projektübersicht (Admin)" at bounding box center [146, 120] width 111 height 13
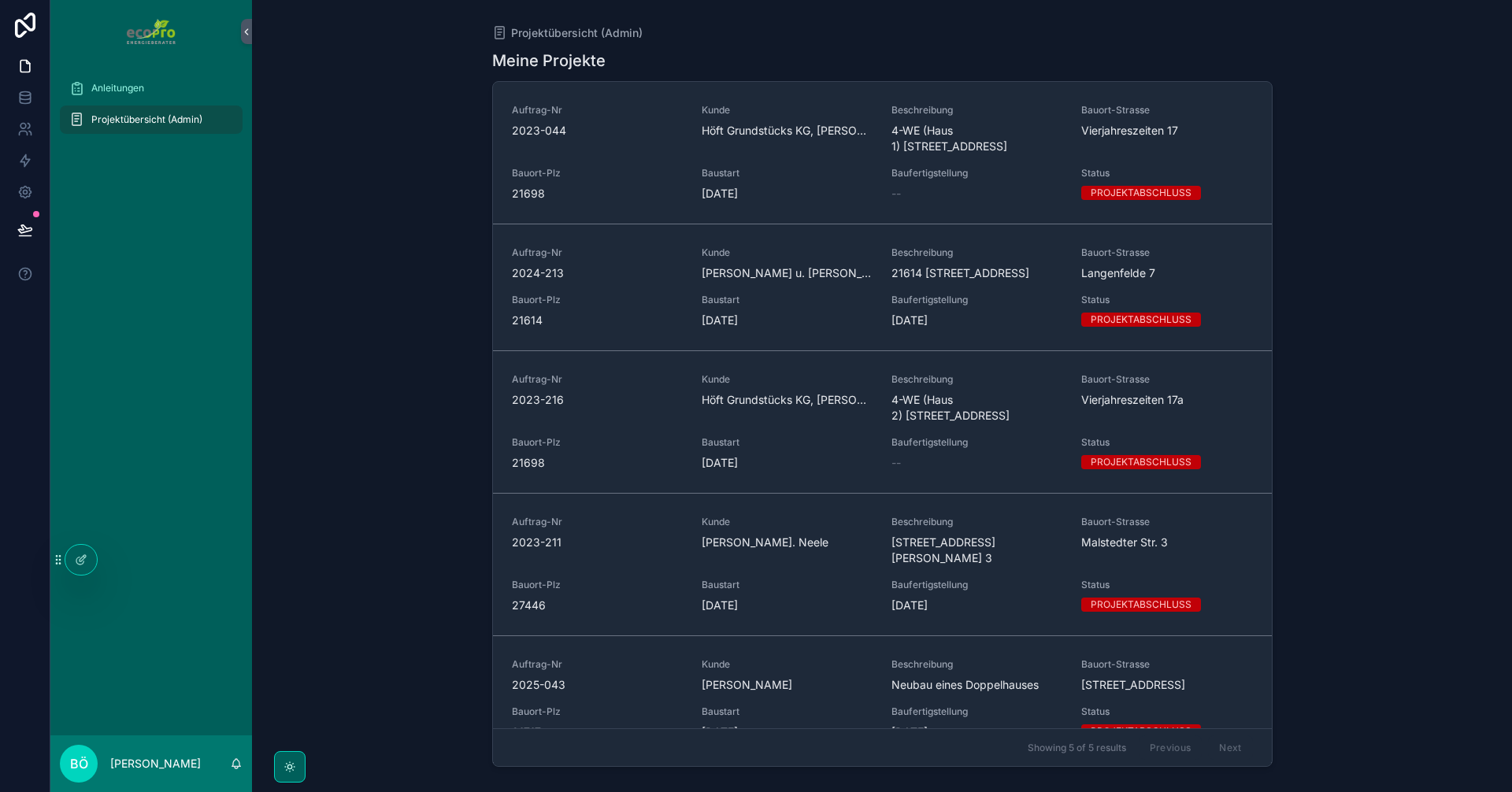
click at [595, 423] on div "Auftrag-Nr 2023-216" at bounding box center [597, 398] width 171 height 51
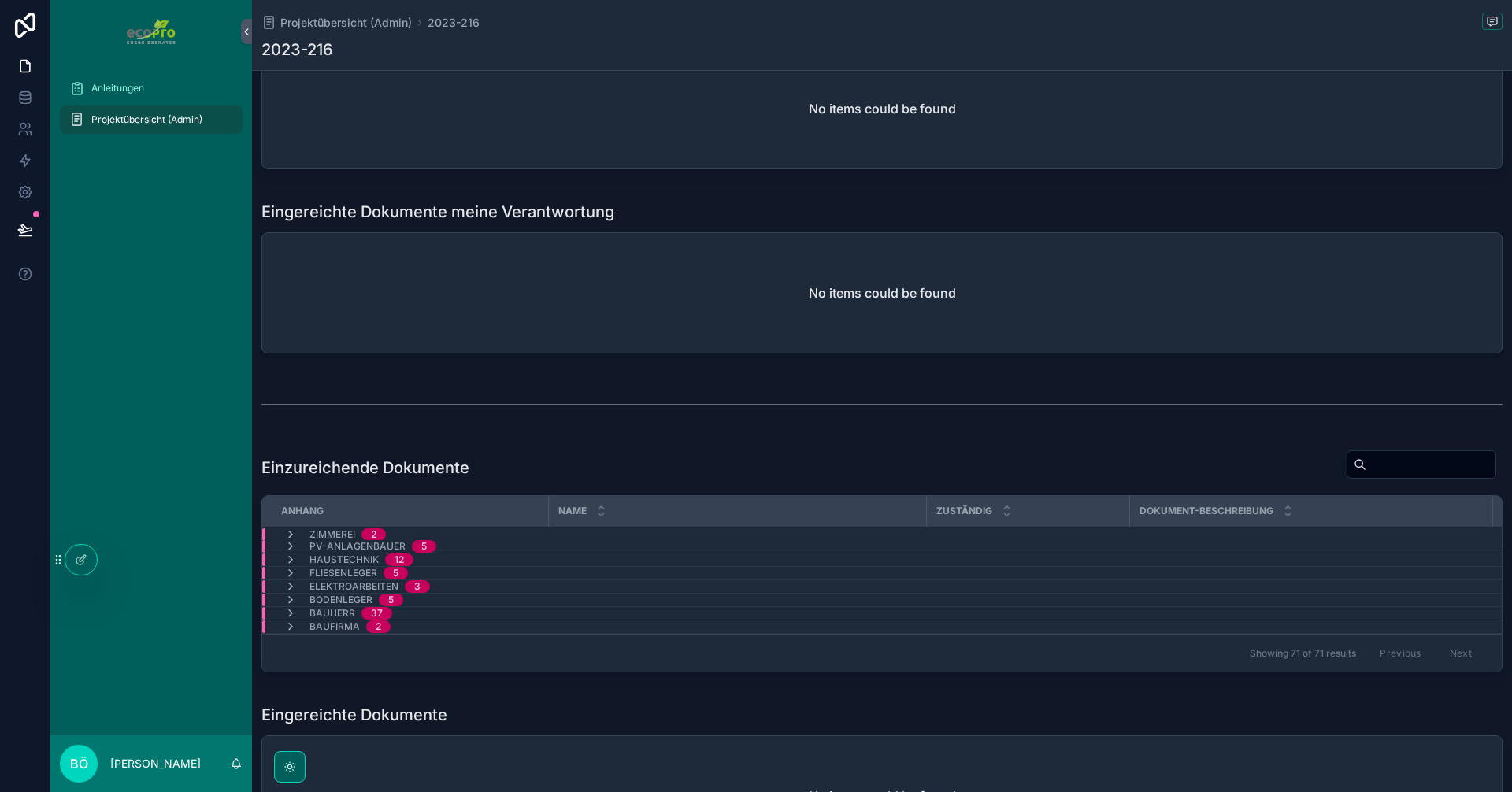
scroll to position [870, 0]
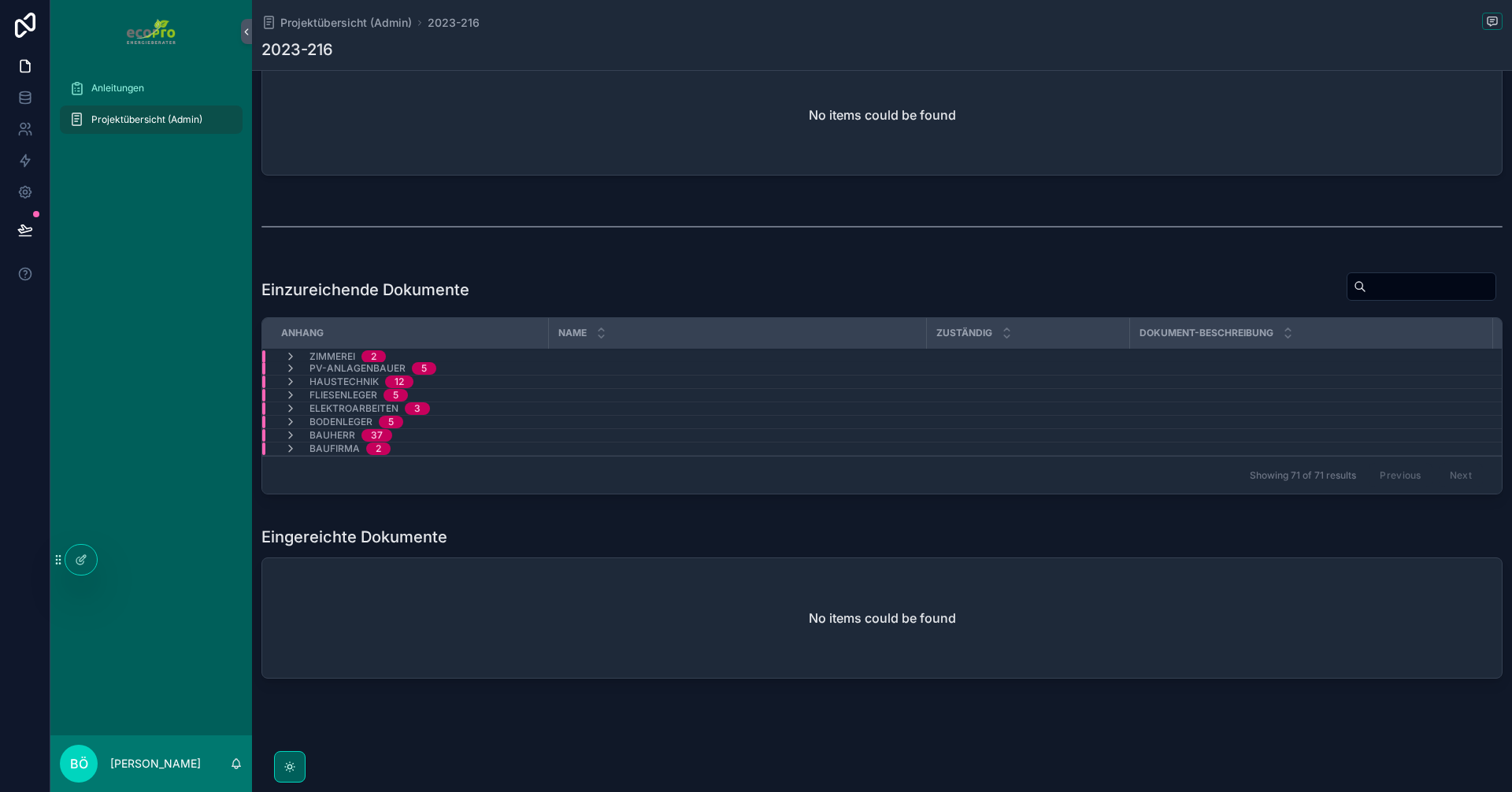
click at [122, 124] on span "Projektübersicht (Admin)" at bounding box center [146, 120] width 111 height 13
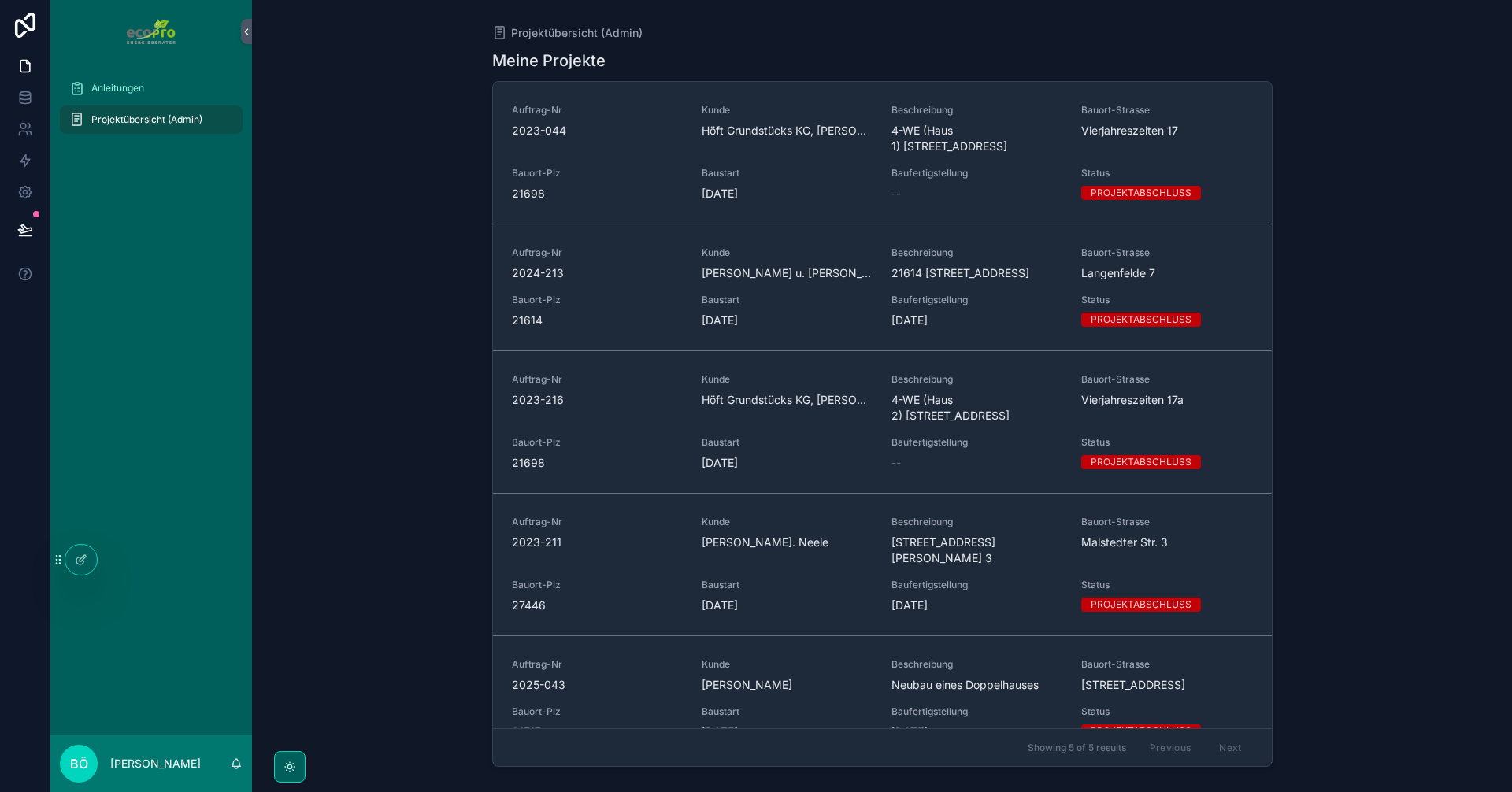
click at [620, 266] on span "2024-213" at bounding box center [597, 274] width 171 height 16
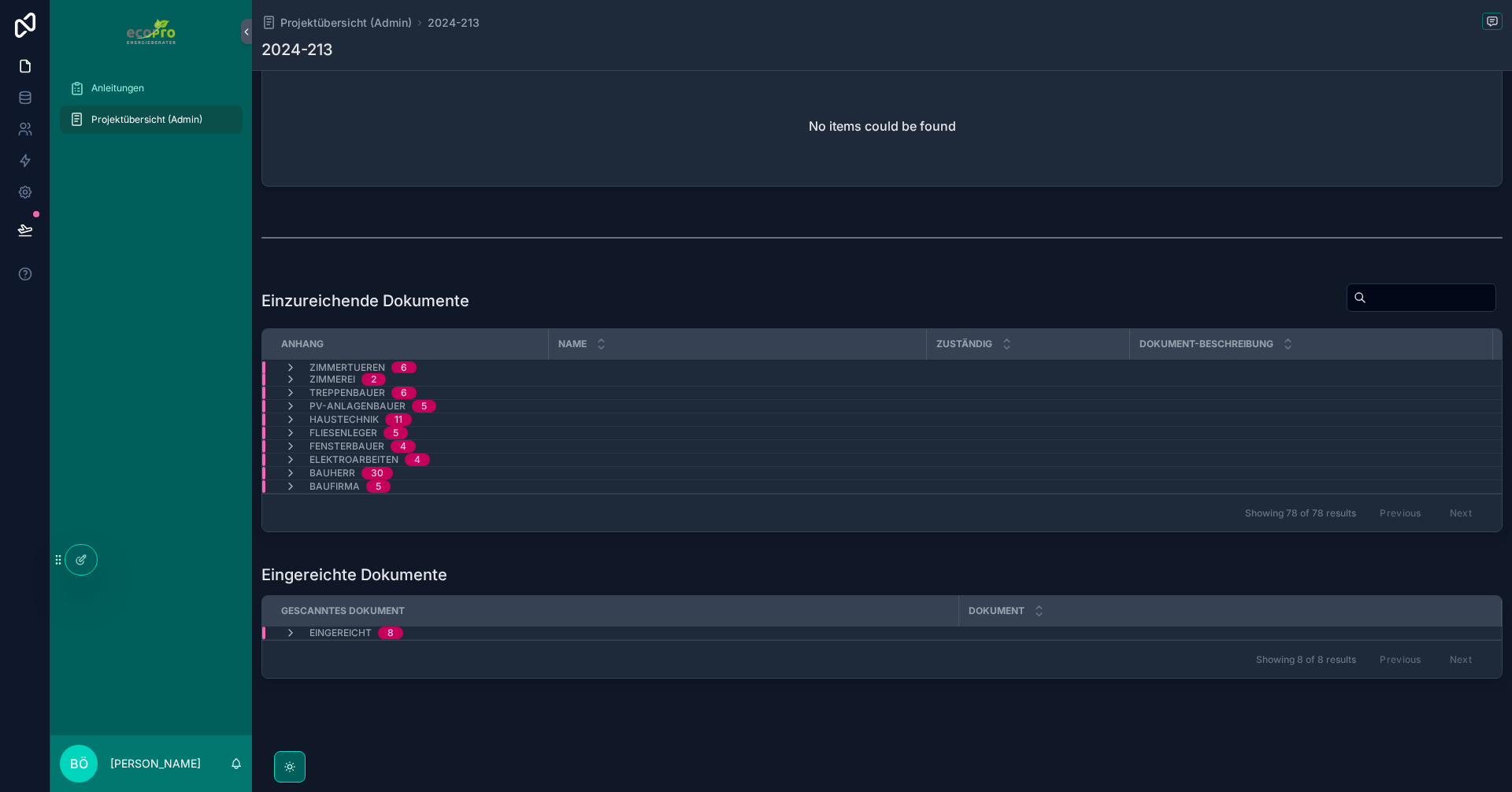
scroll to position [867, 0]
click at [289, 628] on icon "scrollable content" at bounding box center [290, 633] width 13 height 13
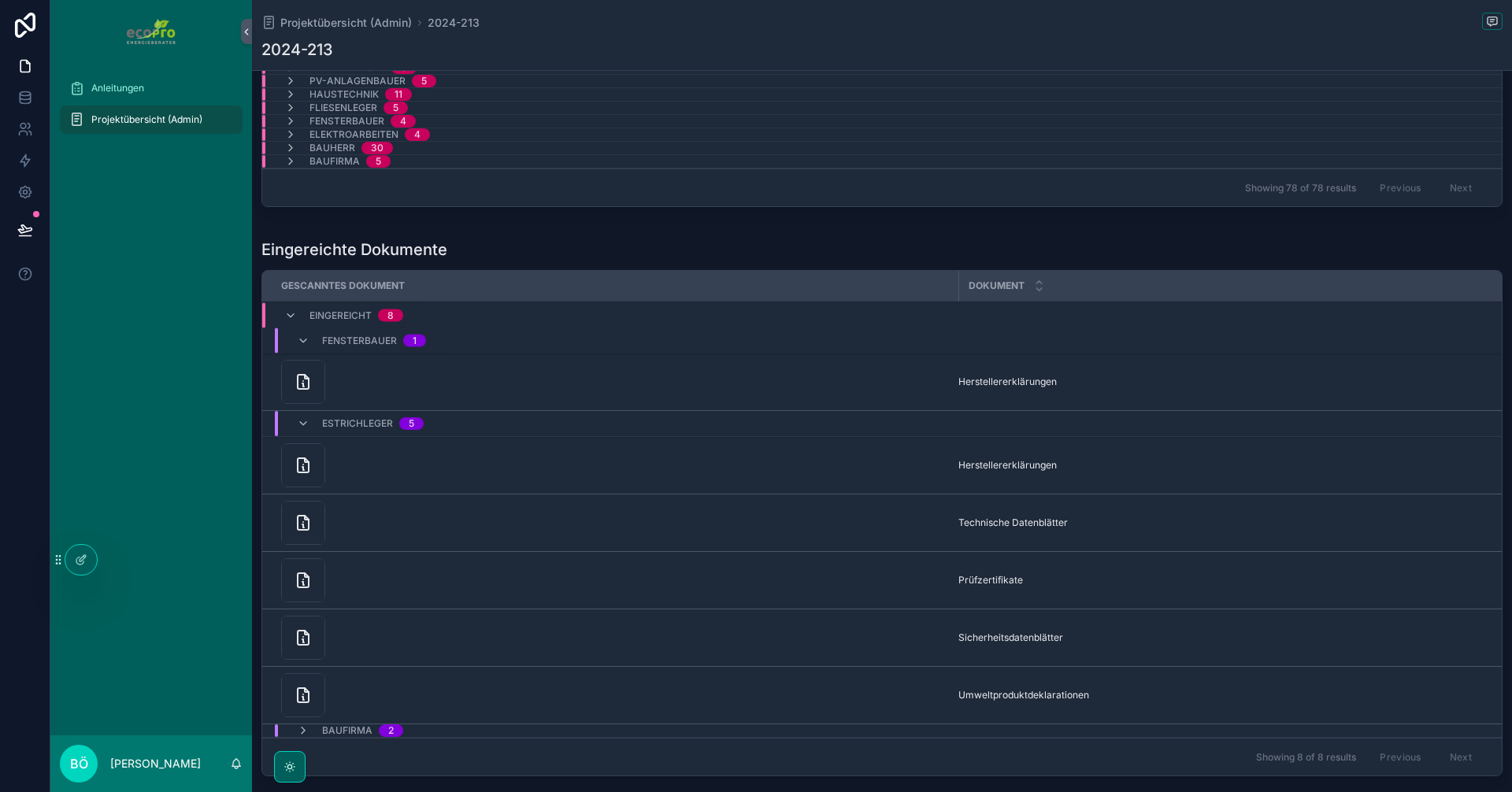
scroll to position [1282, 0]
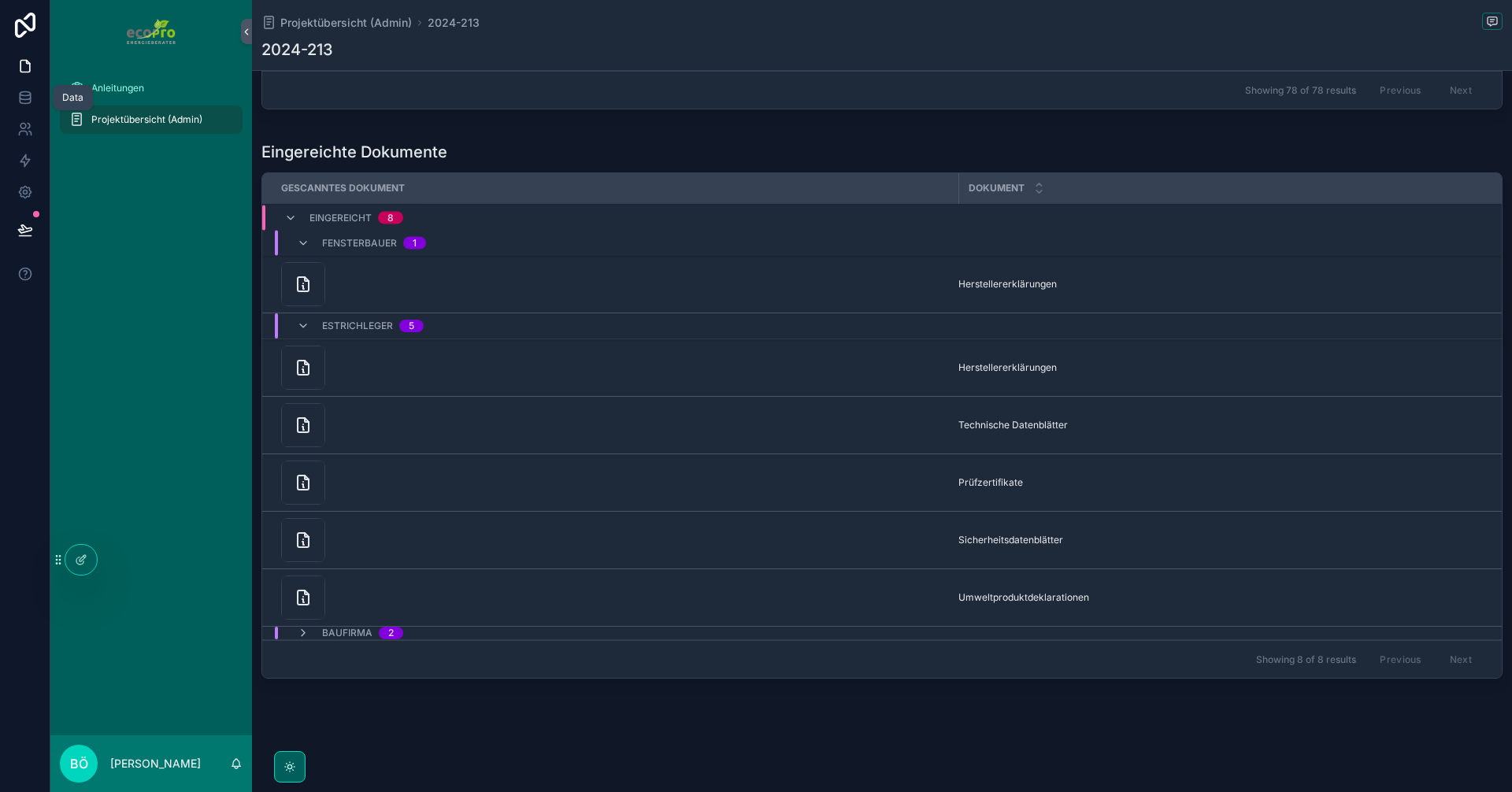
click at [17, 97] on link at bounding box center [25, 97] width 50 height 31
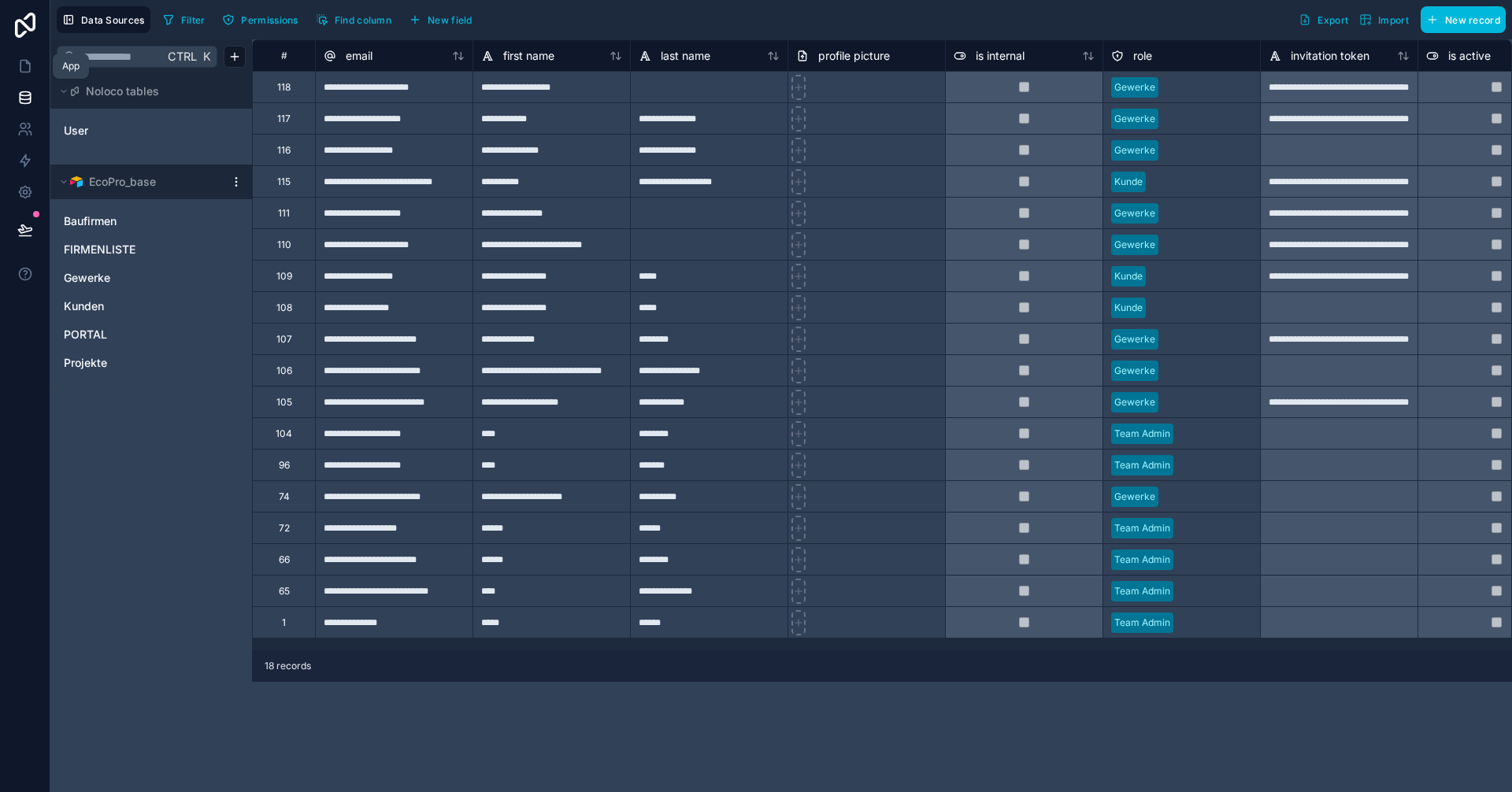
click at [24, 72] on icon at bounding box center [25, 66] width 10 height 12
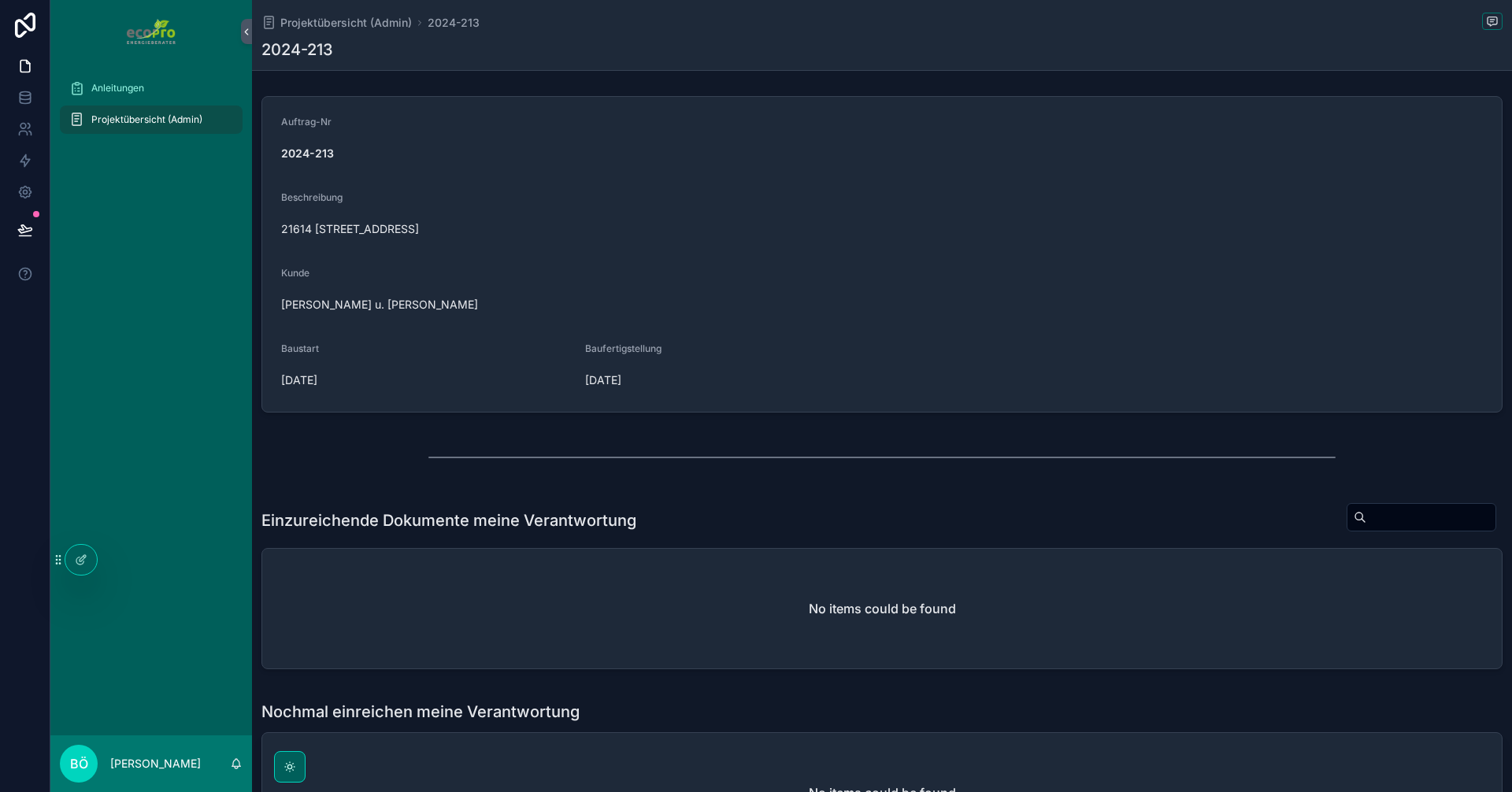
click at [128, 560] on div "Anleitungen Projektübersicht (Admin)" at bounding box center [151, 399] width 201 height 673
click at [122, 559] on div "Anleitungen Projektübersicht (Admin)" at bounding box center [151, 399] width 201 height 673
click at [116, 557] on div "Anleitungen Projektübersicht (Admin)" at bounding box center [151, 399] width 201 height 673
click at [0, 0] on icon at bounding box center [0, 0] width 0 height 0
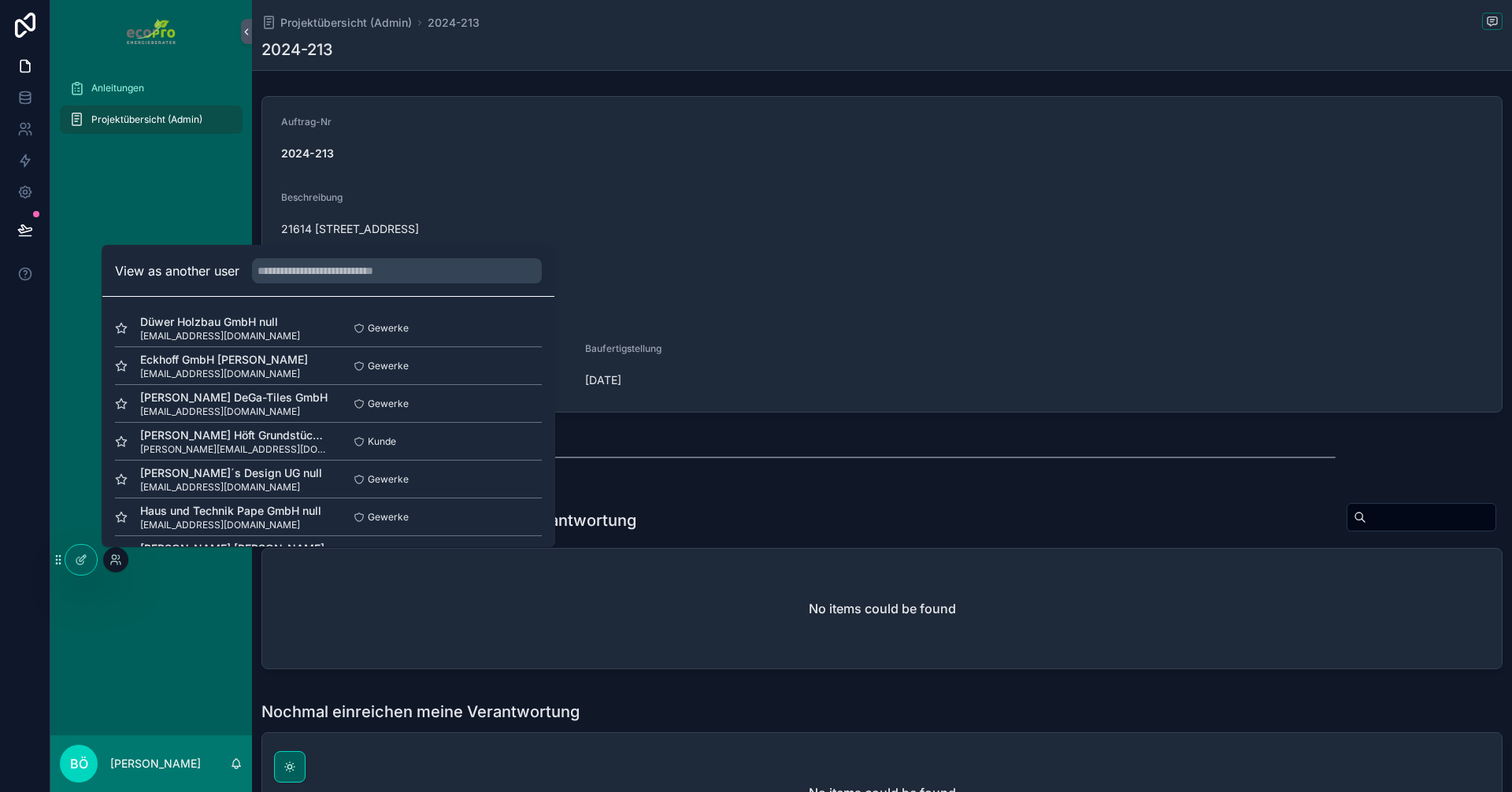
click at [0, 0] on button "Select" at bounding box center [0, 0] width 0 height 0
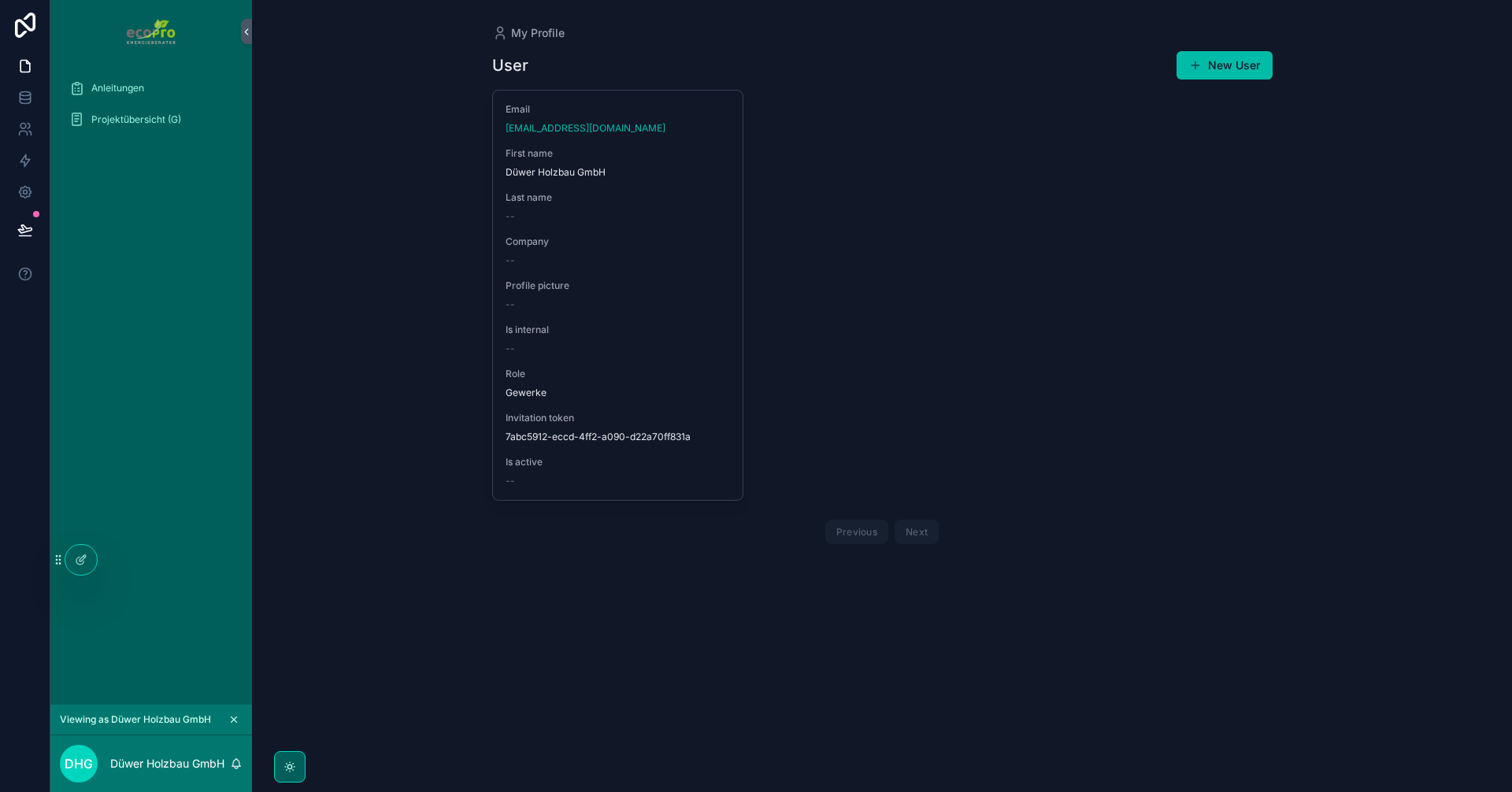
click at [138, 123] on span "Projektübersicht (G)" at bounding box center [136, 120] width 90 height 13
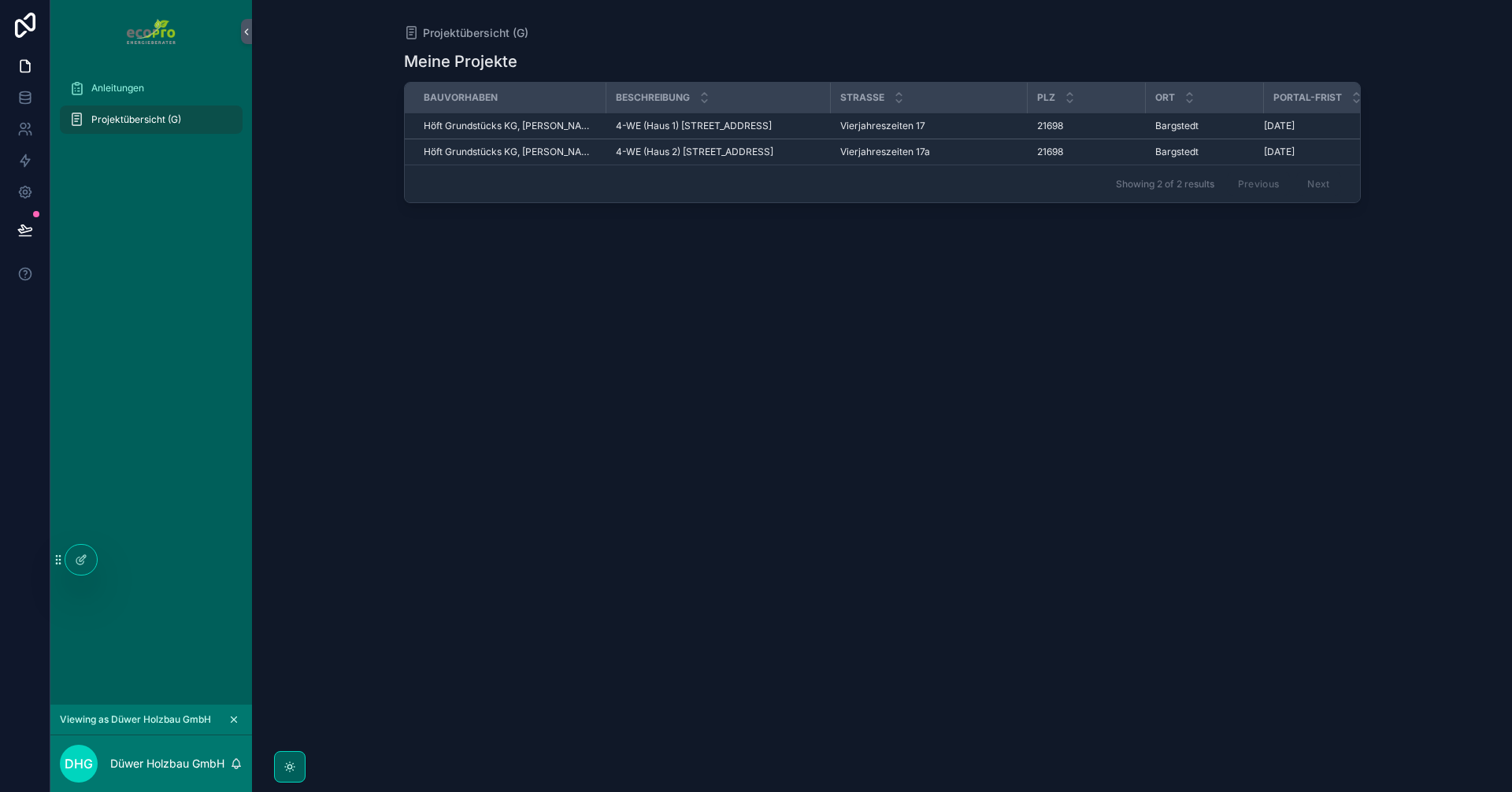
click at [546, 132] on span "Höft Grundstücks KG, [PERSON_NAME]" at bounding box center [509, 126] width 173 height 13
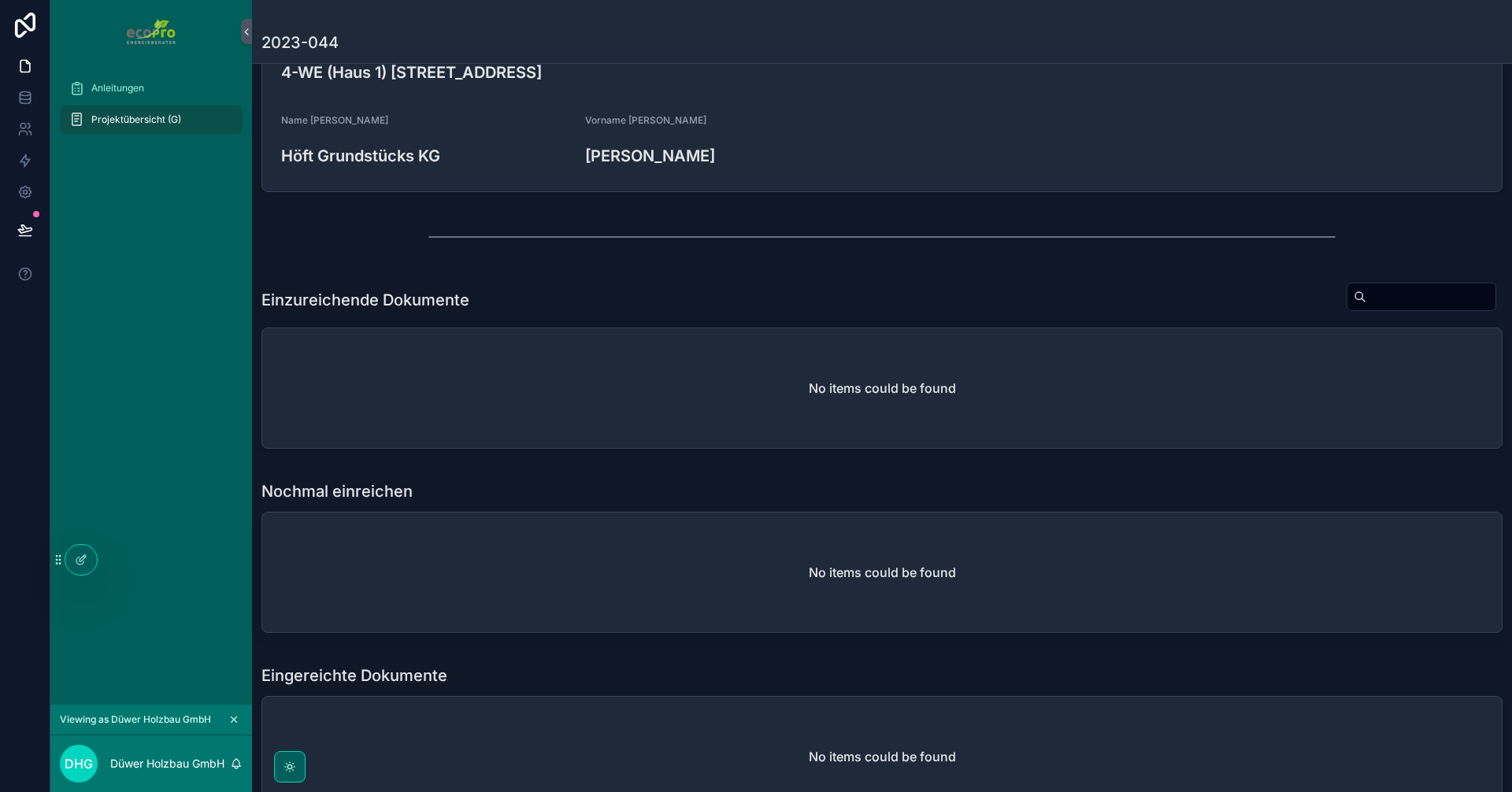
scroll to position [386, 0]
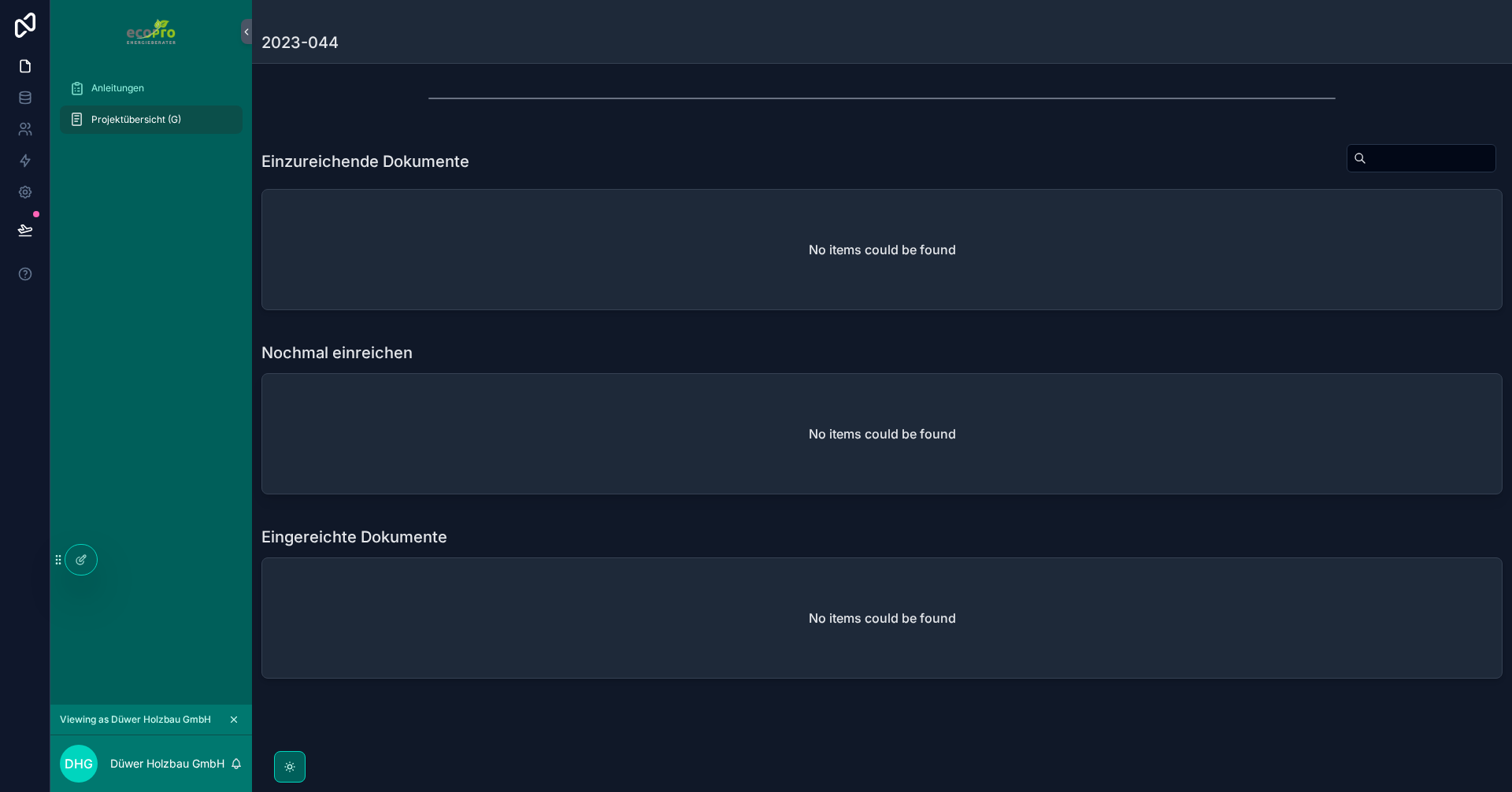
click at [129, 122] on span "Projektübersicht (G)" at bounding box center [136, 120] width 90 height 13
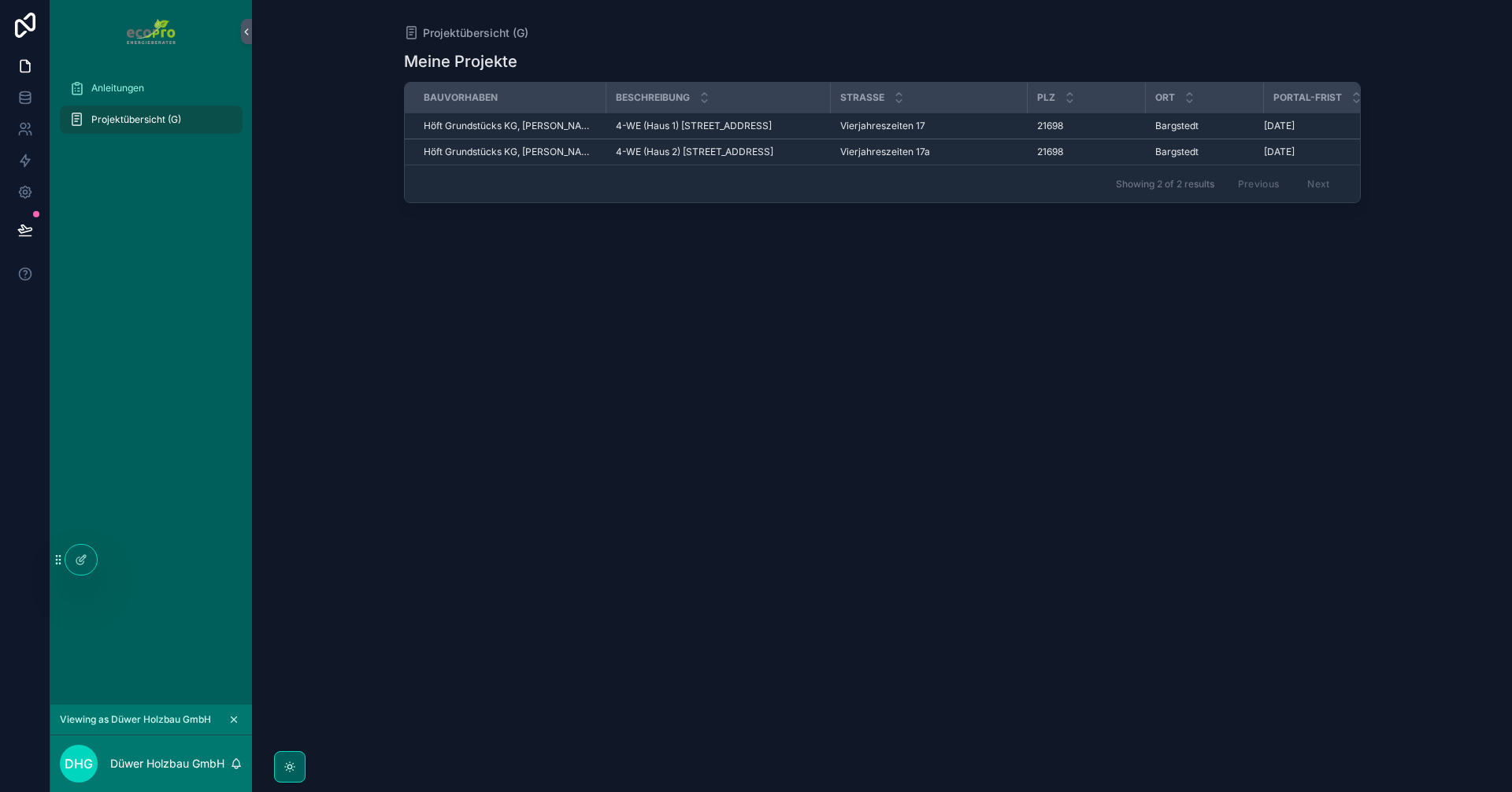
click at [522, 159] on span "Höft Grundstücks KG, [PERSON_NAME]" at bounding box center [509, 152] width 173 height 13
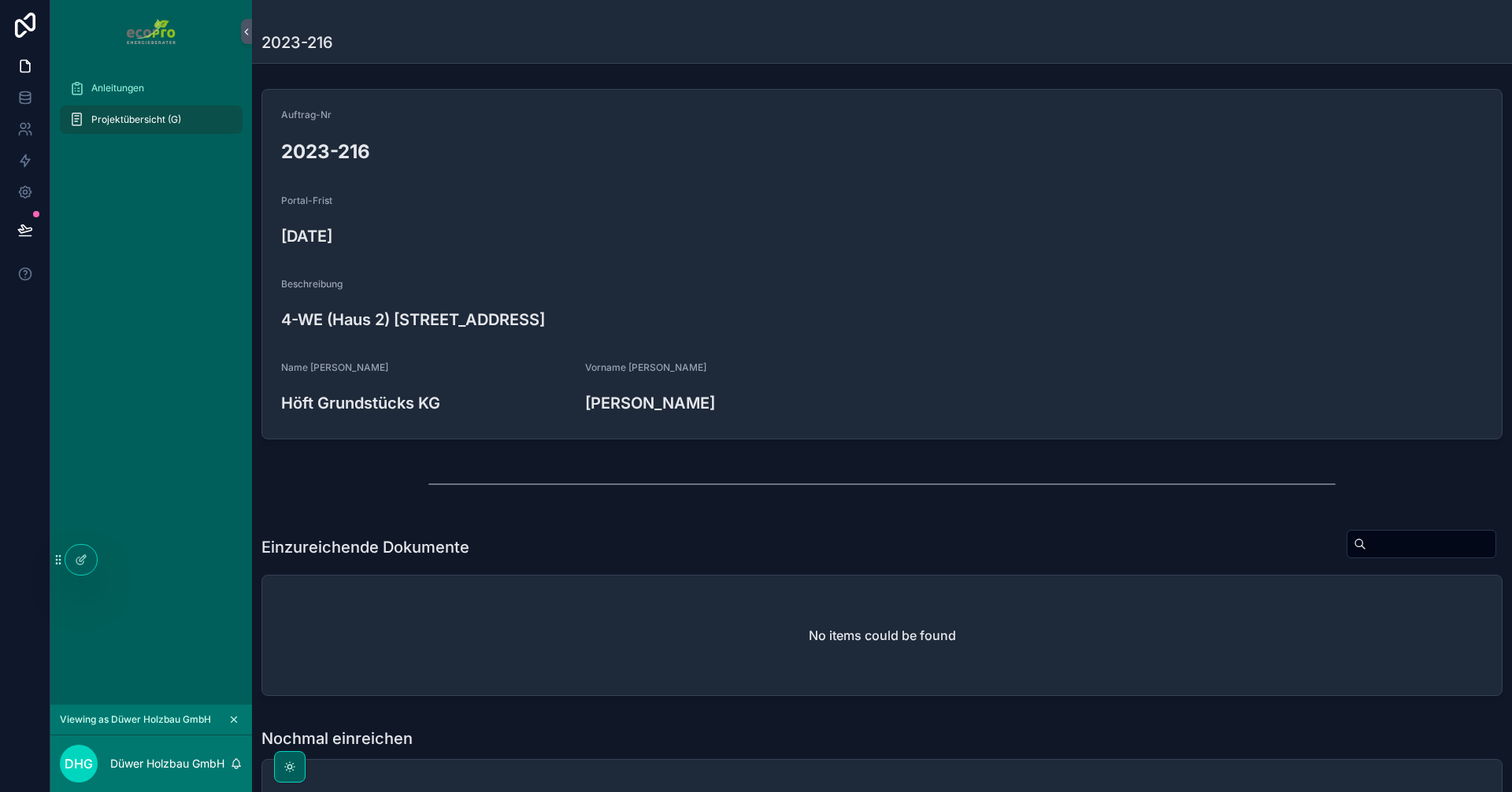
click at [246, 501] on div "Anleitungen Projektübersicht (G)" at bounding box center [151, 383] width 201 height 641
drag, startPoint x: 115, startPoint y: 124, endPoint x: 0, endPoint y: 124, distance: 115.0
click at [115, 124] on span "Projektübersicht (G)" at bounding box center [136, 120] width 90 height 13
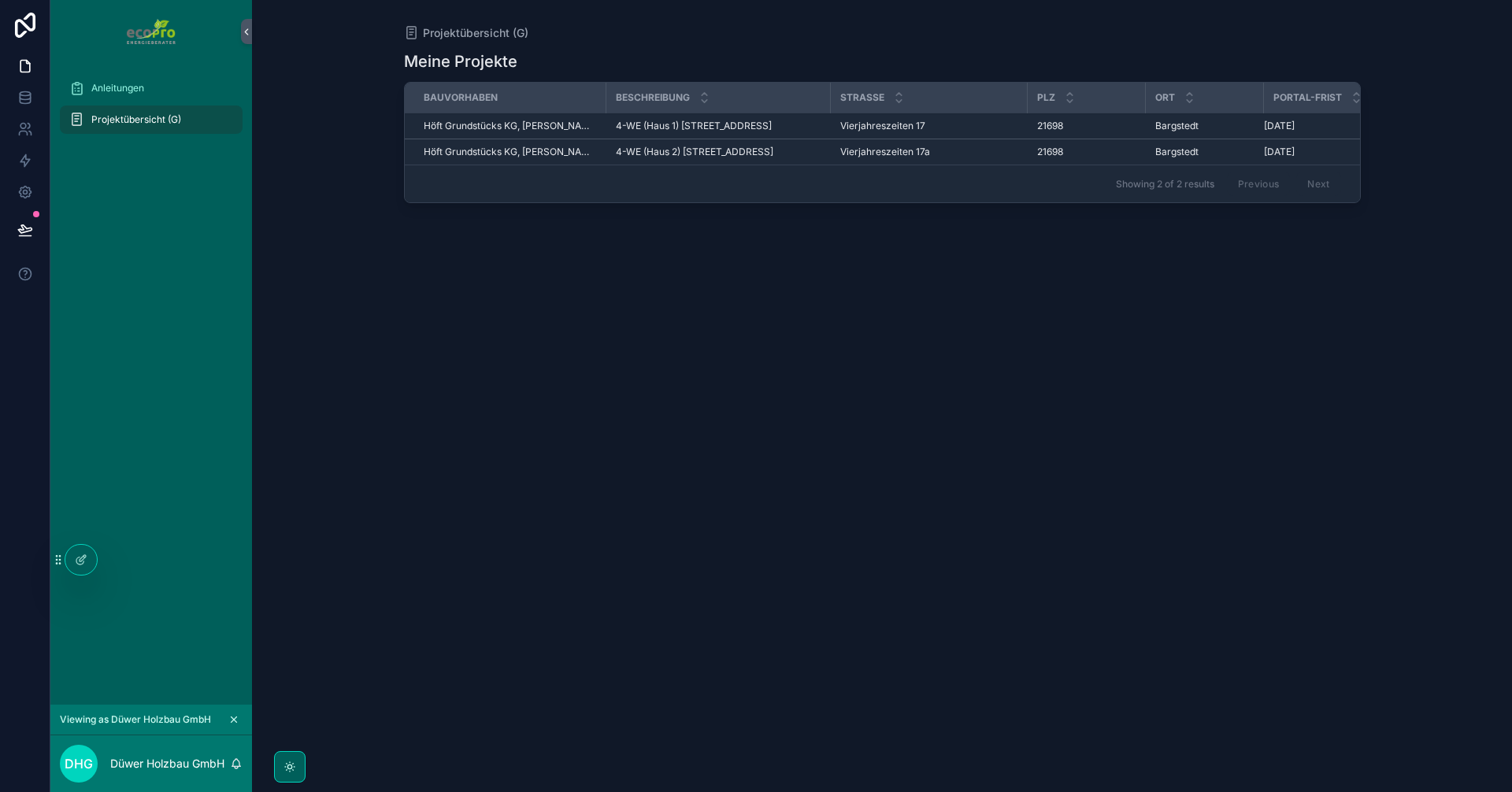
click at [542, 159] on span "Höft Grundstücks KG, [PERSON_NAME]" at bounding box center [509, 152] width 173 height 13
